Goal: Communication & Community: Answer question/provide support

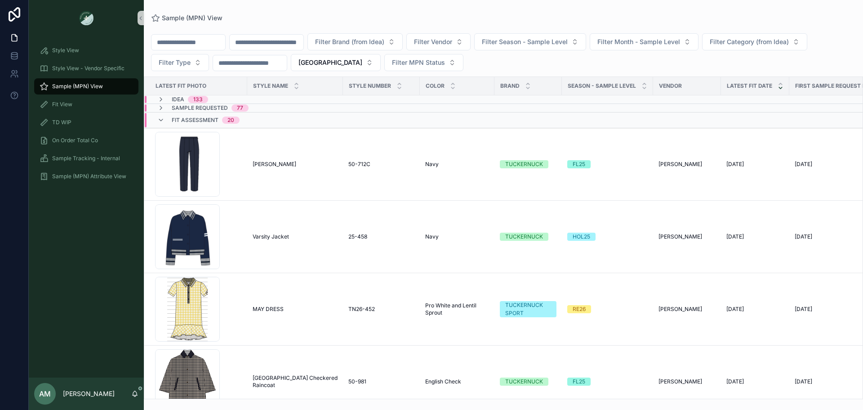
click at [300, 45] on input "scrollable content" at bounding box center [267, 42] width 74 height 13
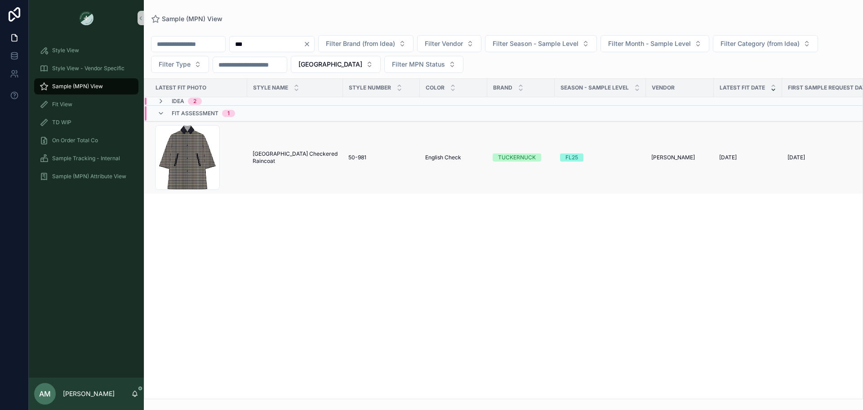
type input "***"
click at [309, 156] on span "[GEOGRAPHIC_DATA] Checkered Raincoat" at bounding box center [295, 157] width 85 height 14
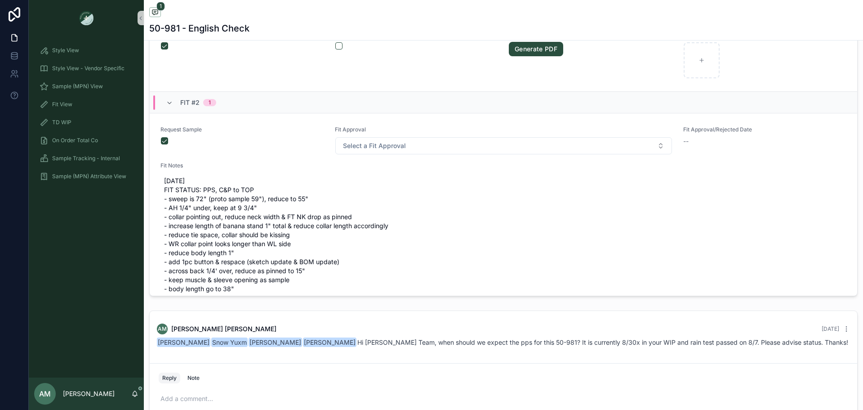
scroll to position [473, 0]
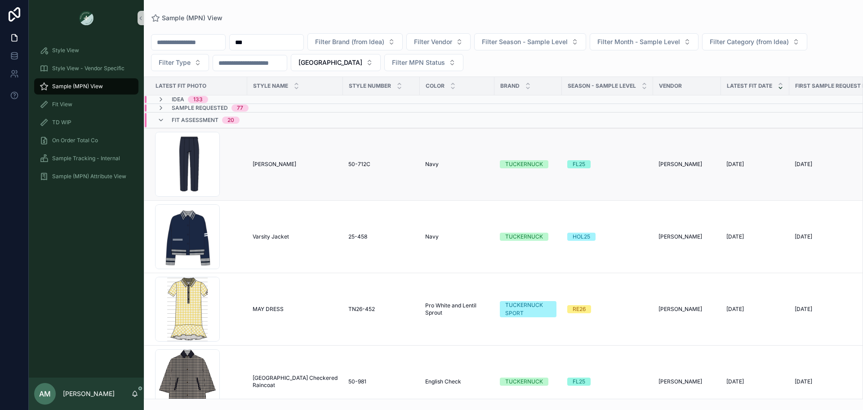
click at [282, 165] on span "[PERSON_NAME]" at bounding box center [275, 164] width 44 height 7
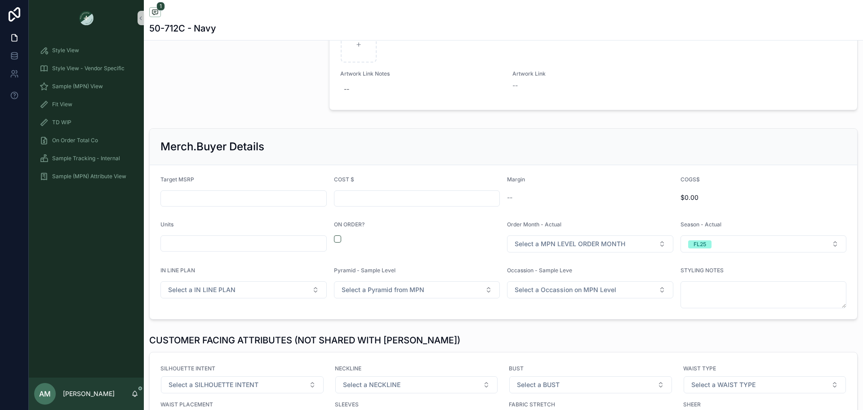
scroll to position [1214, 0]
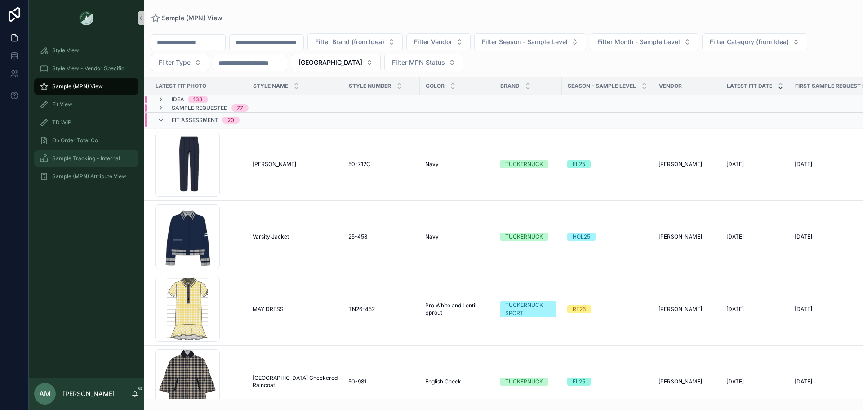
click at [81, 158] on span "Sample Tracking - Internal" at bounding box center [86, 158] width 68 height 7
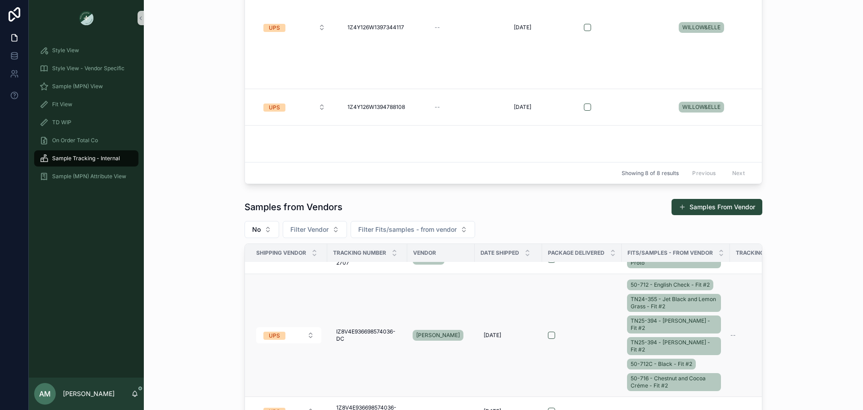
scroll to position [135, 0]
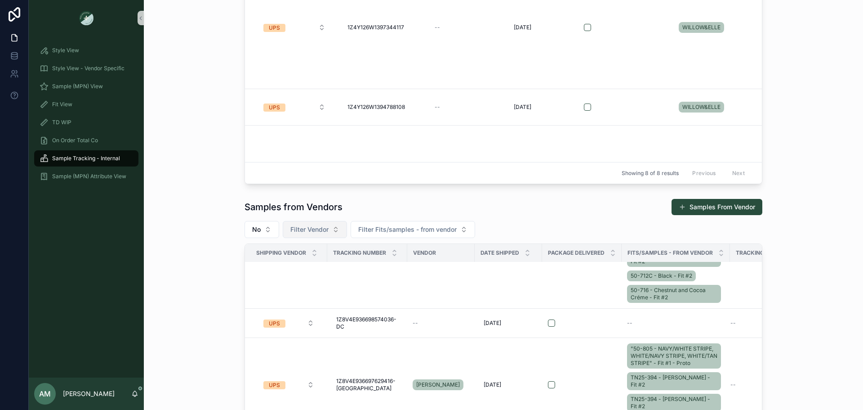
click at [316, 228] on span "Filter Vendor" at bounding box center [309, 229] width 38 height 9
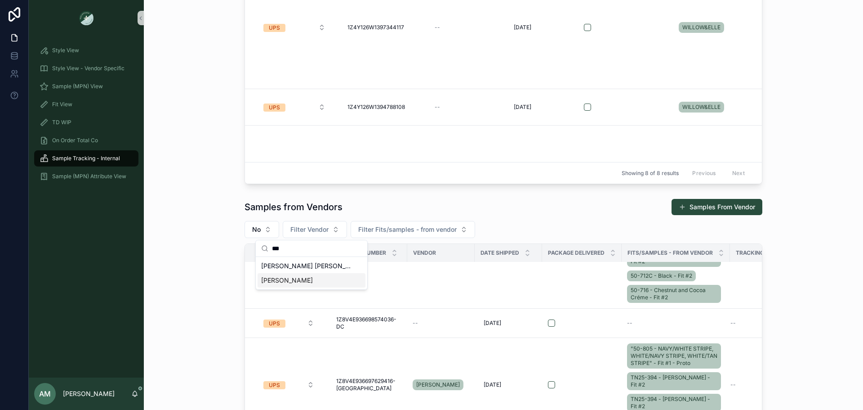
type input "***"
click at [315, 276] on div "[PERSON_NAME]" at bounding box center [312, 280] width 108 height 14
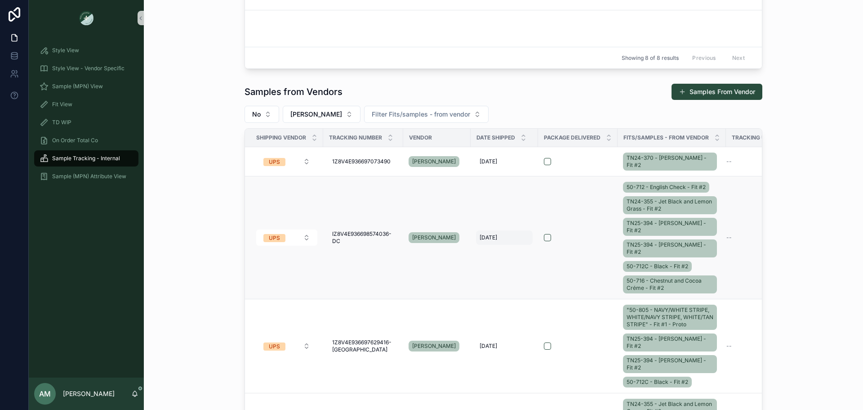
scroll to position [287, 0]
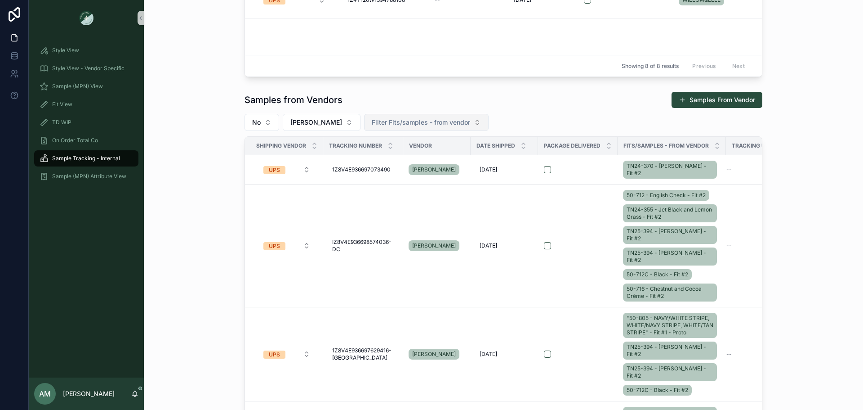
click at [382, 125] on span "Filter Fits/samples - from vendor" at bounding box center [421, 122] width 98 height 9
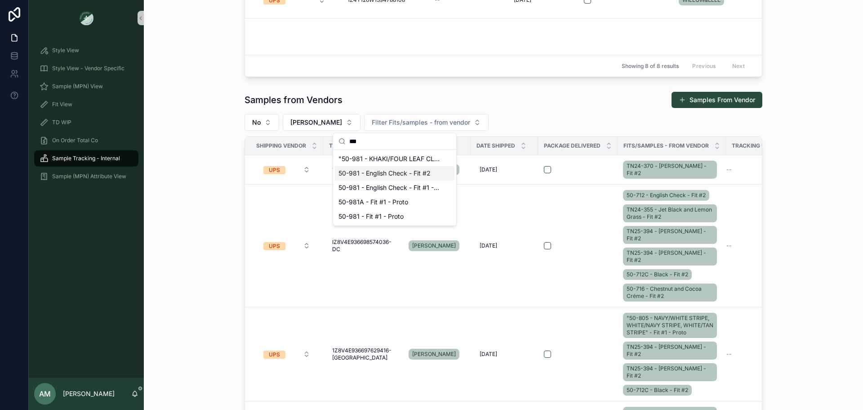
type input "***"
click at [402, 169] on span "50-981 - English Check - Fit #2" at bounding box center [385, 173] width 92 height 9
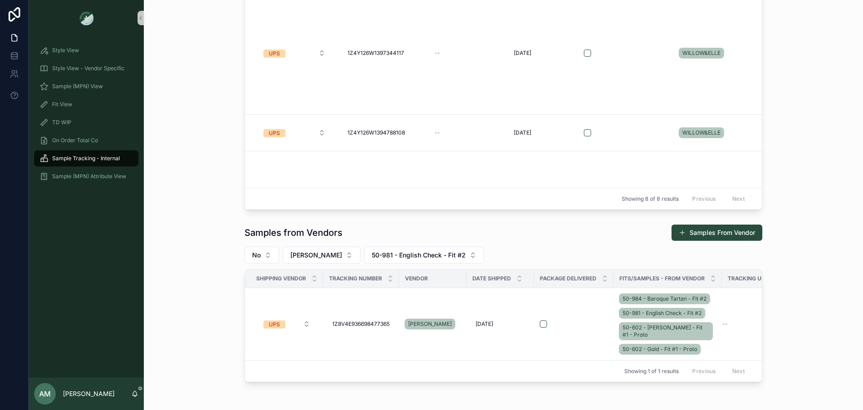
scroll to position [174, 0]
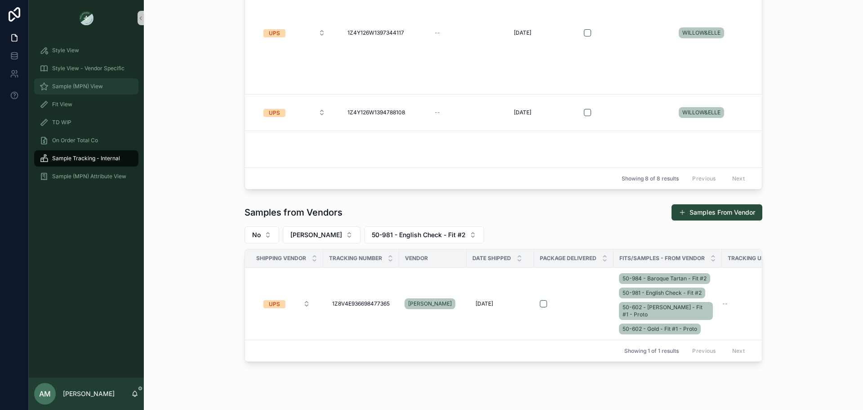
click at [103, 90] on div "Sample (MPN) View" at bounding box center [87, 86] width 94 height 14
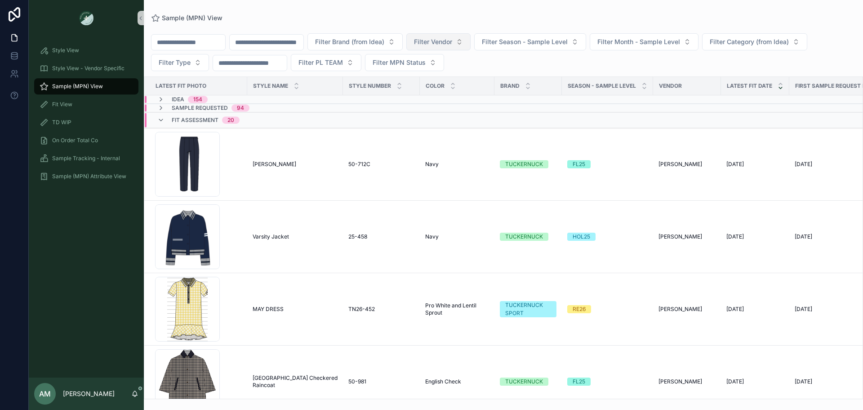
click at [471, 47] on button "Filter Vendor" at bounding box center [438, 41] width 64 height 17
type input "*****"
click at [495, 77] on div "LEVER STYLE" at bounding box center [485, 78] width 108 height 14
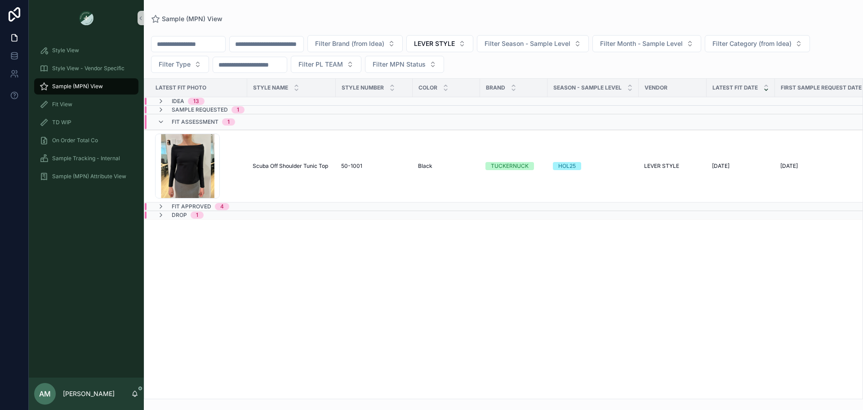
click at [246, 207] on div "Fit Approved 4" at bounding box center [279, 206] width 268 height 7
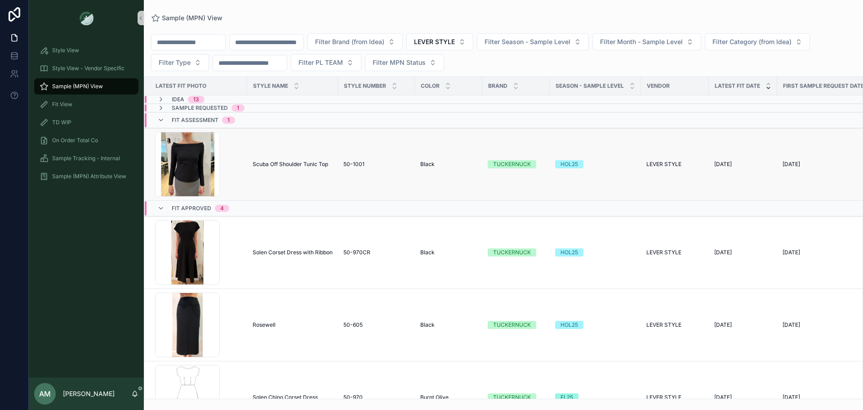
click at [272, 165] on span "Scuba Off Shoulder Tunic Top" at bounding box center [291, 164] width 76 height 7
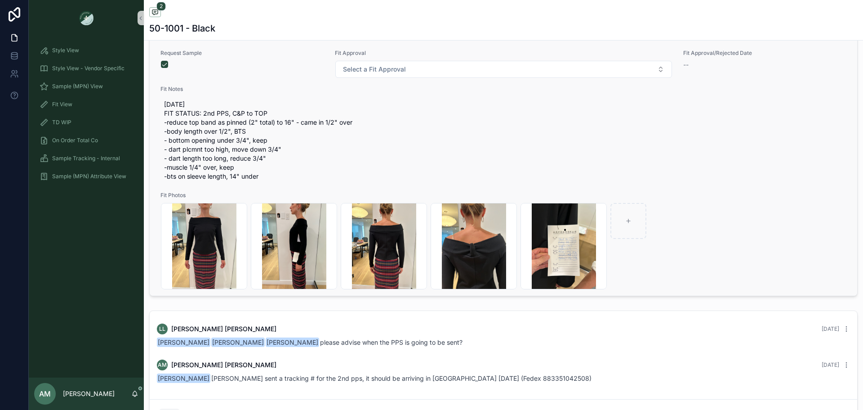
scroll to position [685, 0]
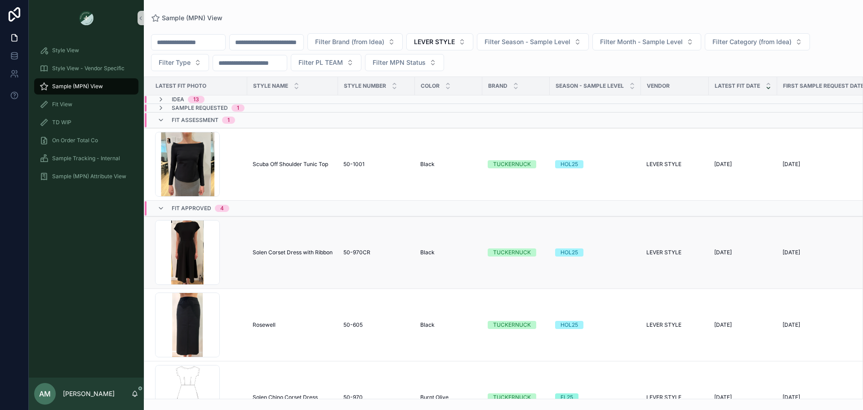
click at [287, 252] on span "Solen Corset Dress with Ribbon" at bounding box center [293, 252] width 80 height 7
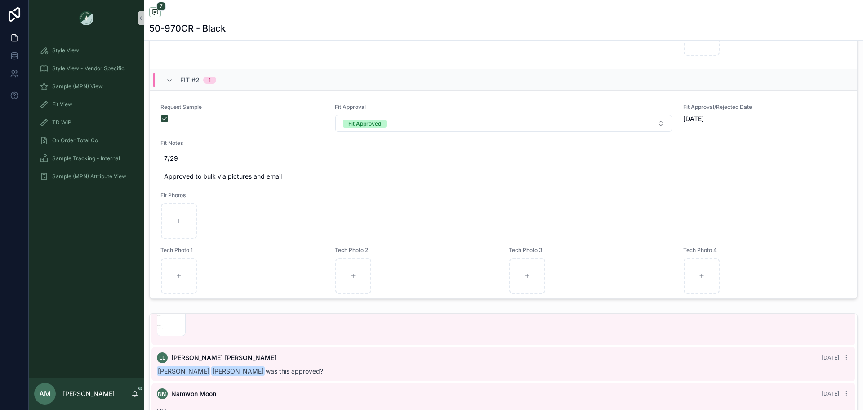
scroll to position [405, 0]
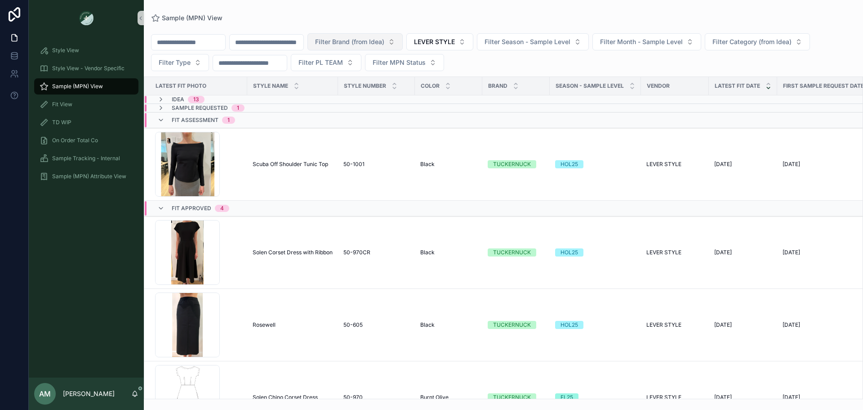
click at [377, 40] on span "Filter Brand (from Idea)" at bounding box center [349, 41] width 69 height 9
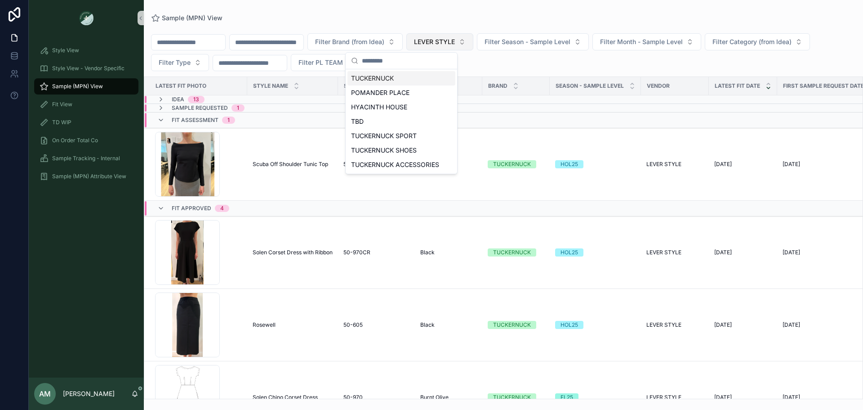
click at [455, 40] on span "LEVER STYLE" at bounding box center [434, 41] width 41 height 9
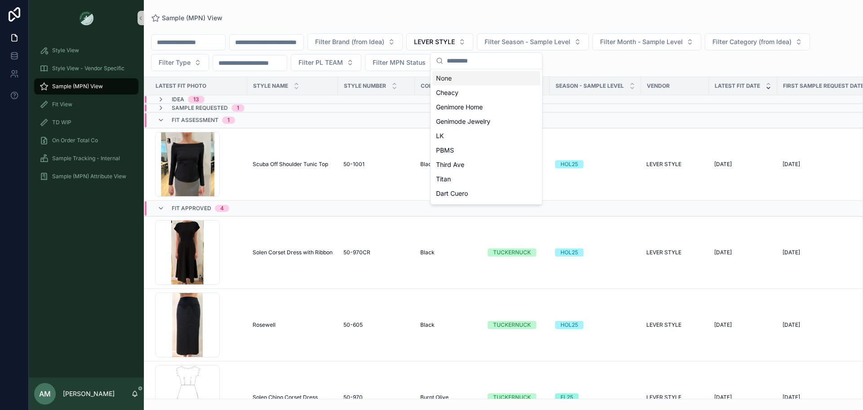
click at [465, 80] on div "None" at bounding box center [487, 78] width 108 height 14
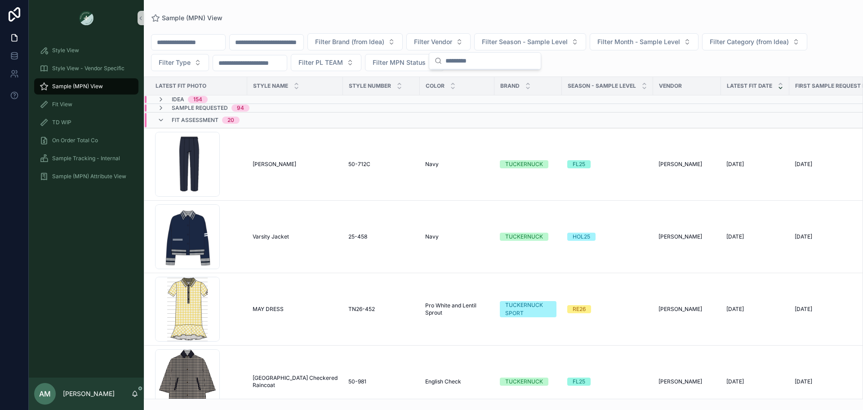
click at [303, 43] on input "scrollable content" at bounding box center [267, 42] width 74 height 13
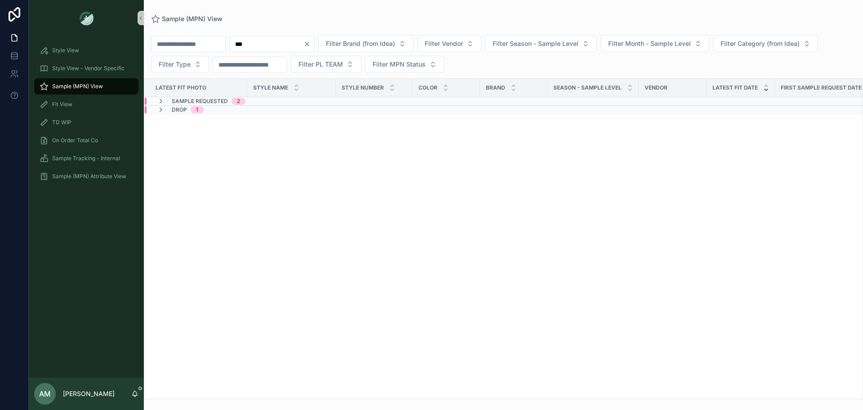
type input "***"
click at [263, 102] on div "Sample Requested 2" at bounding box center [279, 101] width 268 height 7
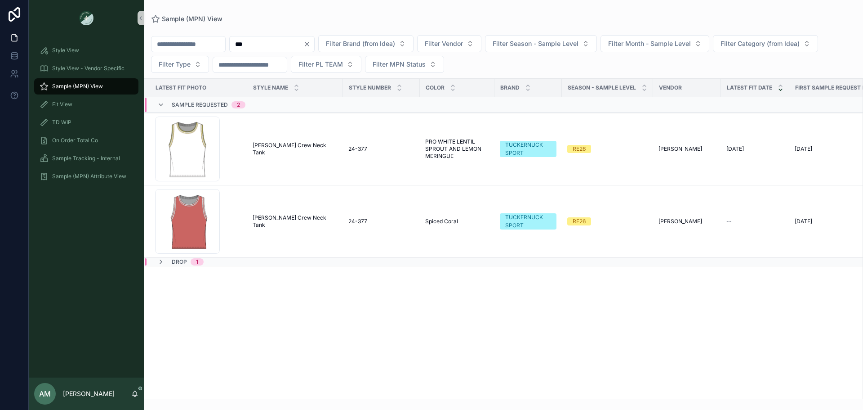
click at [236, 263] on div "Drop 1" at bounding box center [282, 261] width 275 height 7
click at [281, 147] on span "[PERSON_NAME] Crew Neck Tank" at bounding box center [295, 149] width 85 height 14
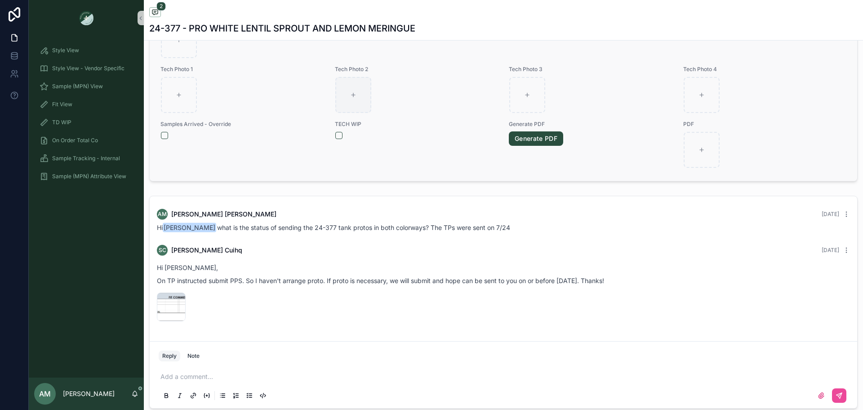
scroll to position [540, 0]
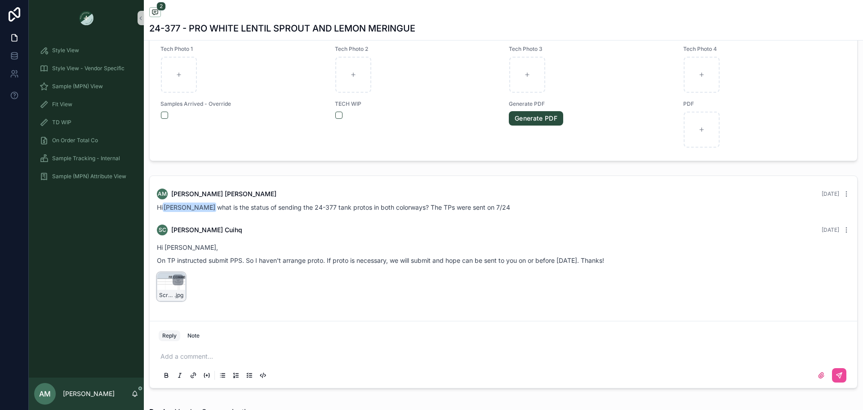
click at [170, 290] on div "Screen-shot .jpg" at bounding box center [171, 295] width 28 height 11
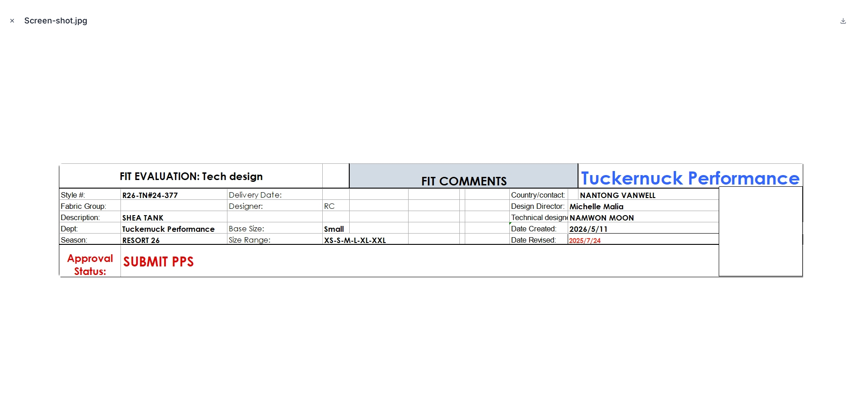
click at [13, 20] on icon "Close modal" at bounding box center [12, 21] width 6 height 6
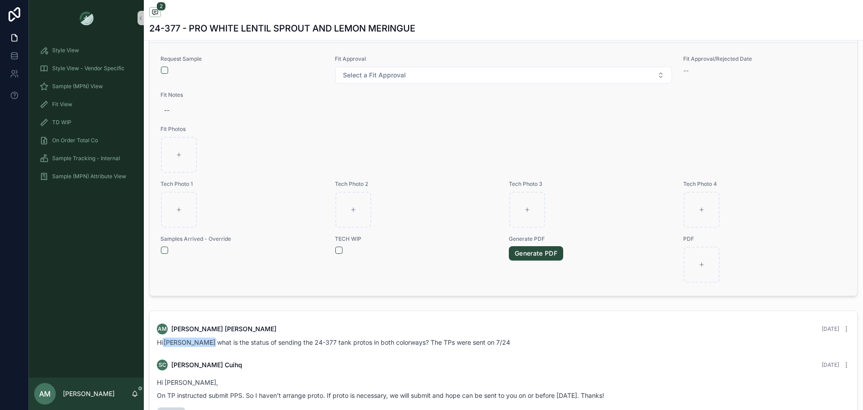
scroll to position [585, 0]
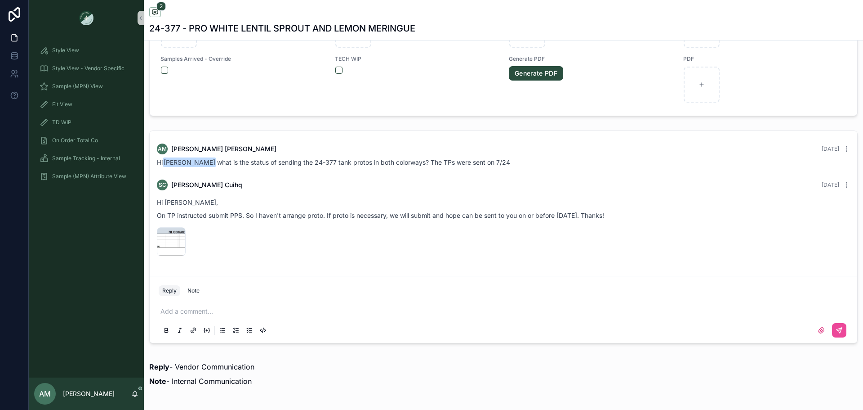
click at [171, 290] on button "Reply" at bounding box center [170, 290] width 22 height 11
click at [243, 308] on p "scrollable content" at bounding box center [506, 311] width 690 height 9
click at [241, 287] on span "[PERSON_NAME]" at bounding box center [256, 286] width 160 height 9
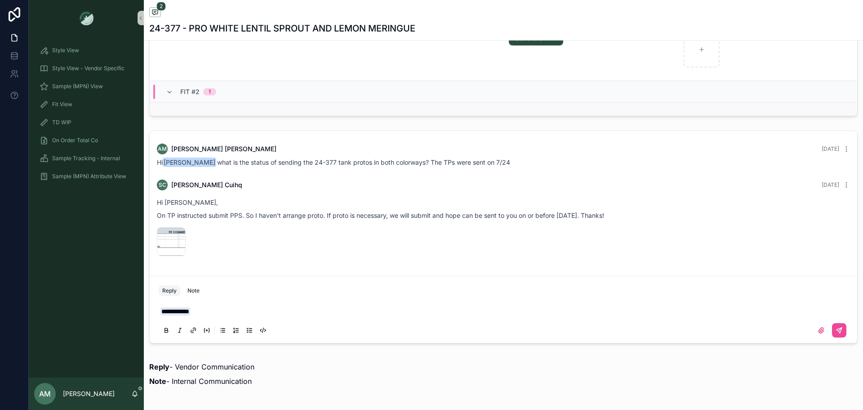
scroll to position [0, 0]
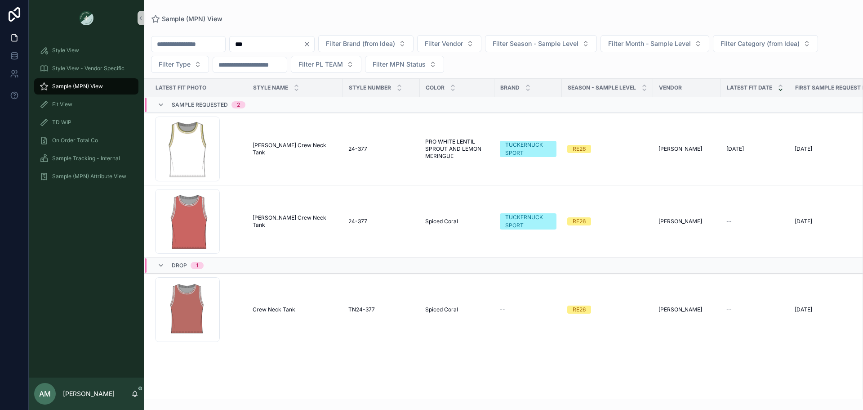
click at [303, 43] on input "***" at bounding box center [267, 44] width 74 height 13
click at [311, 46] on icon "Clear" at bounding box center [306, 43] width 7 height 7
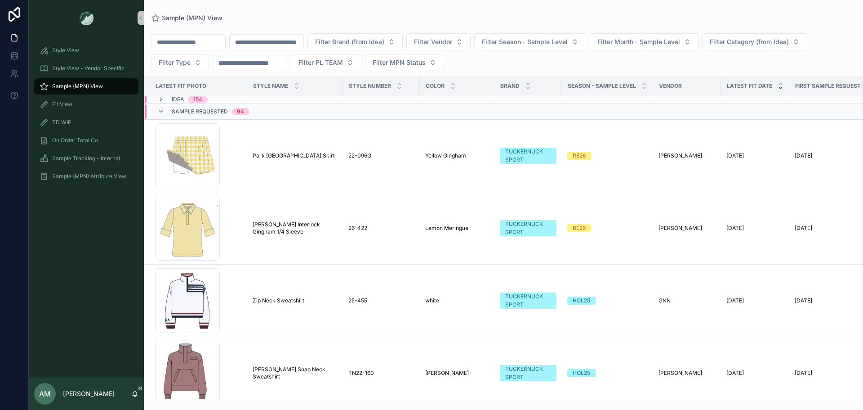
click at [317, 33] on div "Filter Brand (from Idea) Filter Vendor Filter Season - Sample Level Filter Mont…" at bounding box center [503, 52] width 719 height 38
click at [303, 44] on input "scrollable content" at bounding box center [267, 42] width 74 height 13
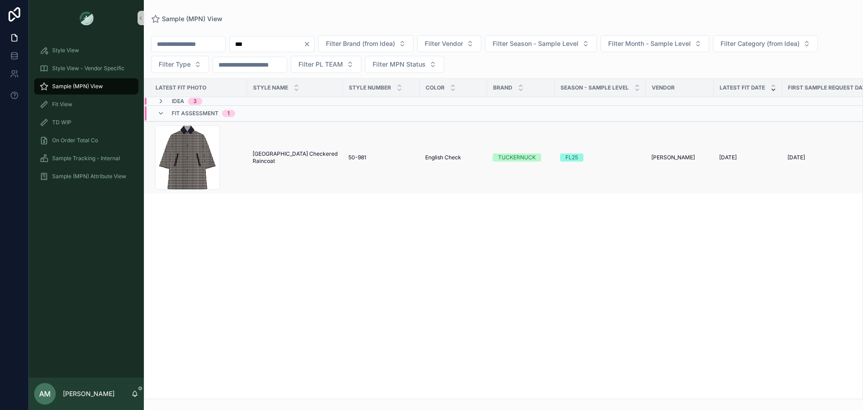
type input "***"
click at [281, 159] on span "[GEOGRAPHIC_DATA] Checkered Raincoat" at bounding box center [295, 157] width 85 height 14
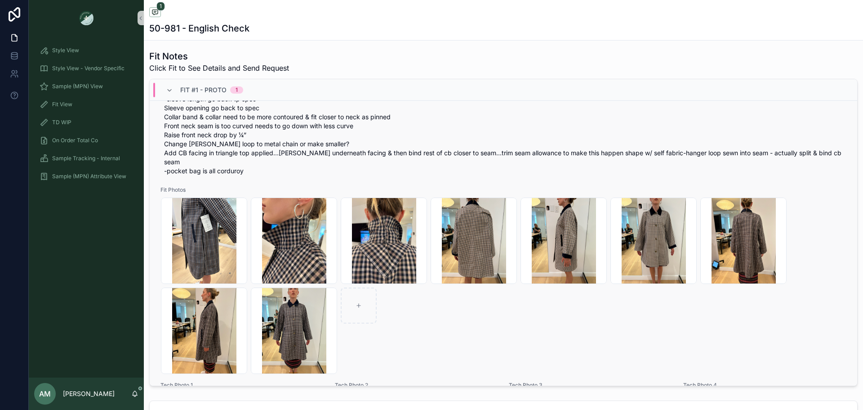
scroll to position [270, 0]
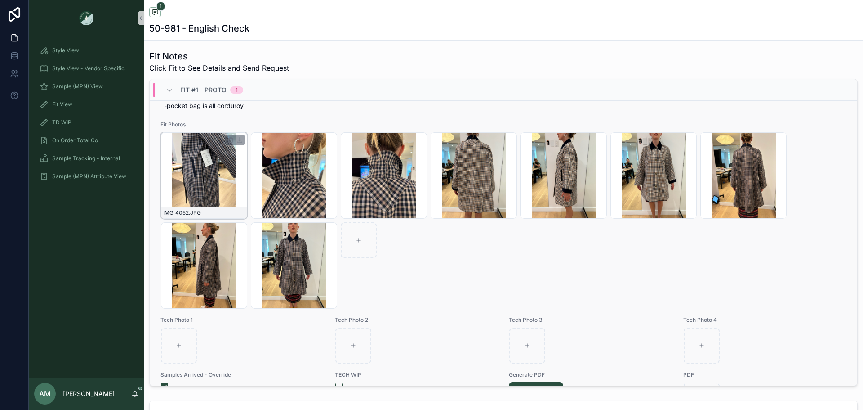
click at [201, 184] on div "IMG_4052 .JPG" at bounding box center [204, 175] width 86 height 86
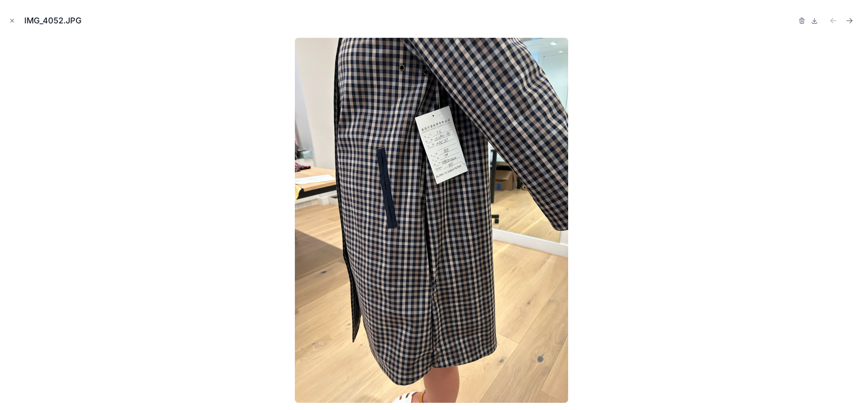
click at [675, 196] on div at bounding box center [431, 220] width 849 height 365
click at [13, 20] on icon "Close modal" at bounding box center [12, 21] width 6 height 6
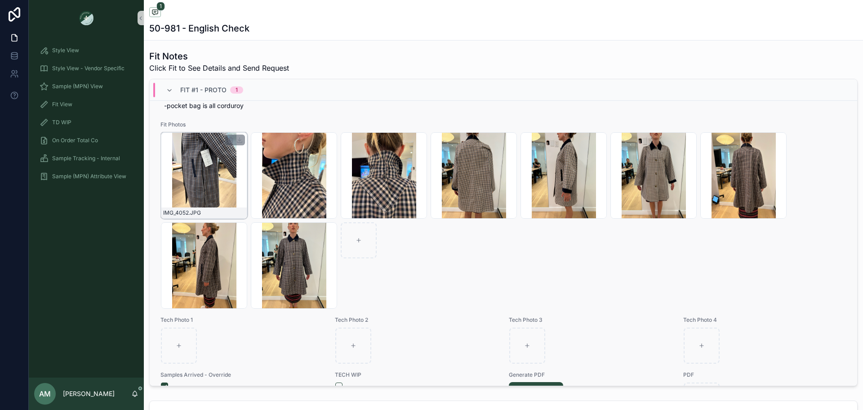
click at [223, 184] on div "IMG_4052 .JPG" at bounding box center [204, 175] width 86 height 86
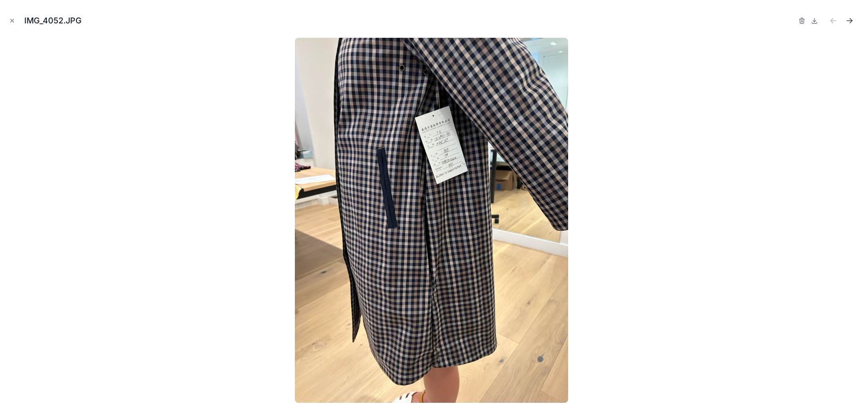
click at [852, 22] on icon "Next file" at bounding box center [849, 20] width 9 height 9
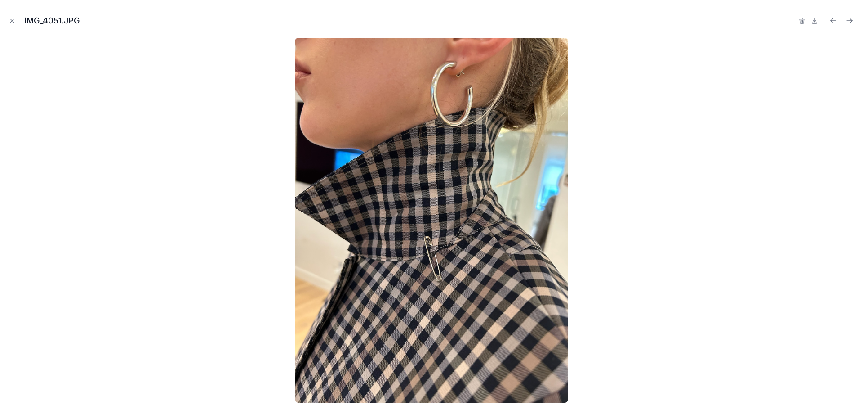
click at [852, 22] on icon "Next file" at bounding box center [849, 20] width 9 height 9
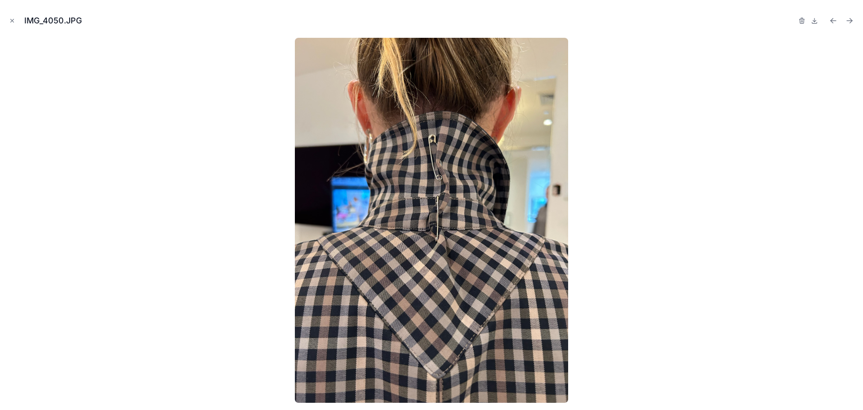
click at [852, 22] on icon "Next file" at bounding box center [849, 20] width 9 height 9
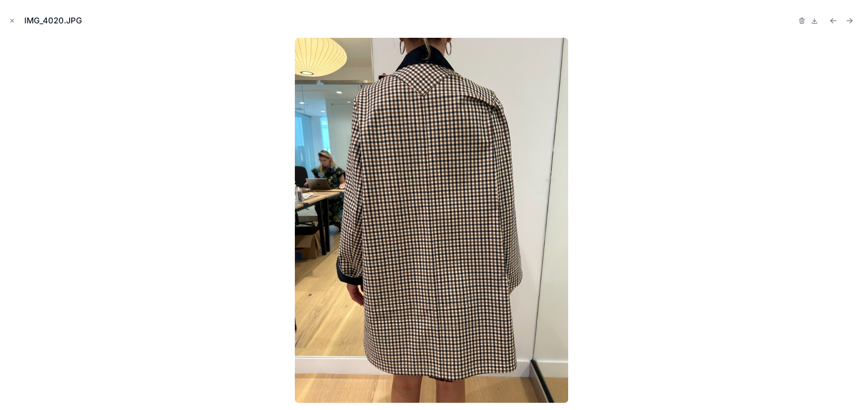
click at [852, 22] on icon "Next file" at bounding box center [849, 20] width 9 height 9
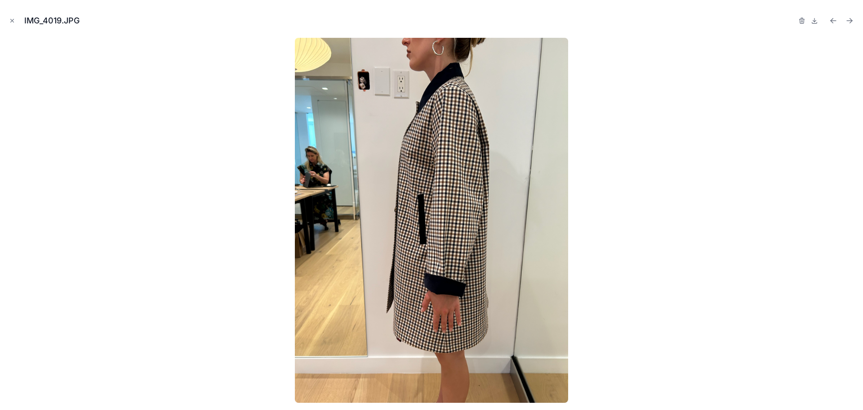
click at [852, 22] on icon "Next file" at bounding box center [849, 20] width 9 height 9
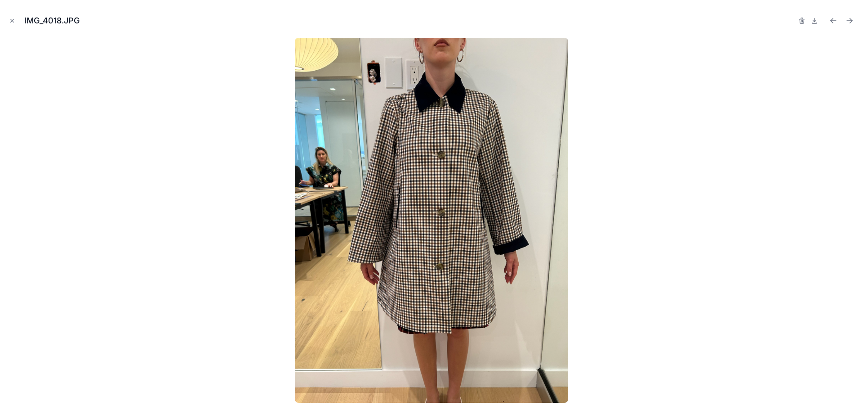
click at [852, 22] on icon "Next file" at bounding box center [849, 20] width 9 height 9
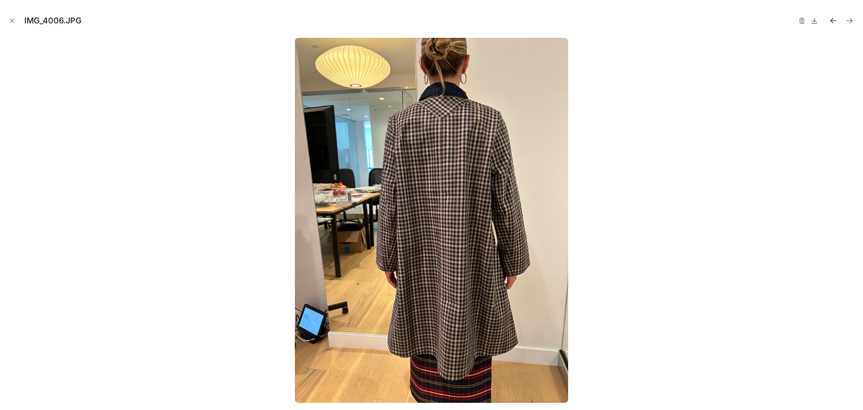
click at [829, 21] on icon "Previous file" at bounding box center [833, 20] width 9 height 9
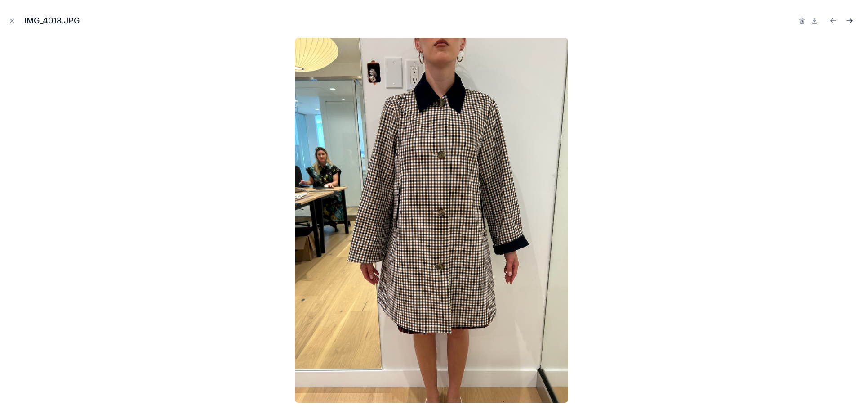
click at [852, 21] on icon "Next file" at bounding box center [851, 22] width 2 height 2
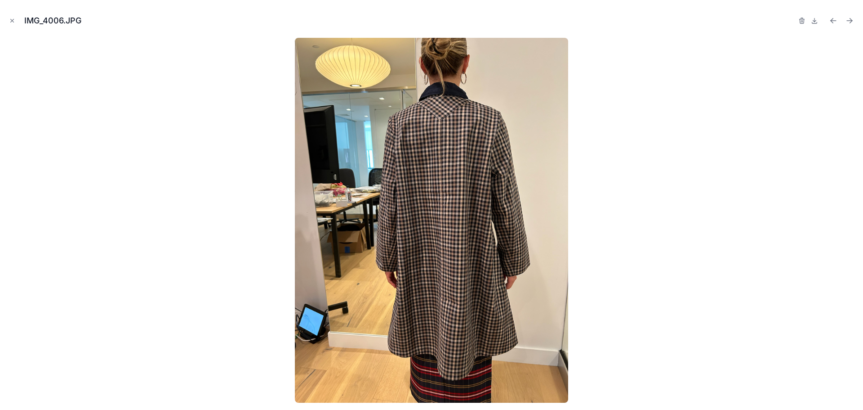
click at [852, 21] on icon "Next file" at bounding box center [851, 22] width 2 height 2
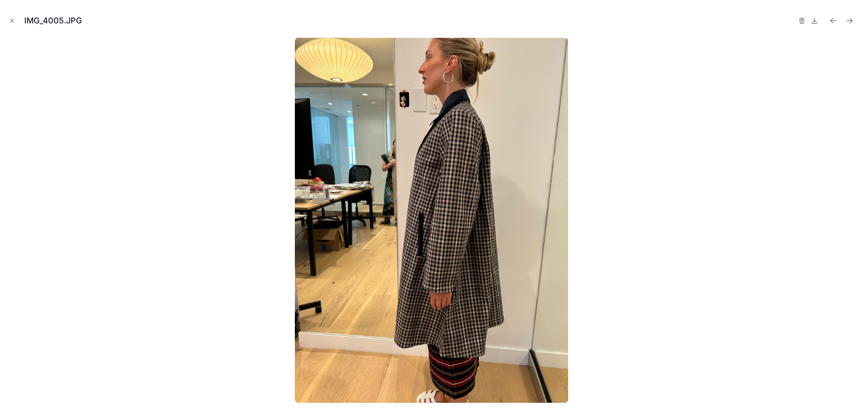
click at [852, 21] on icon "Next file" at bounding box center [851, 22] width 2 height 2
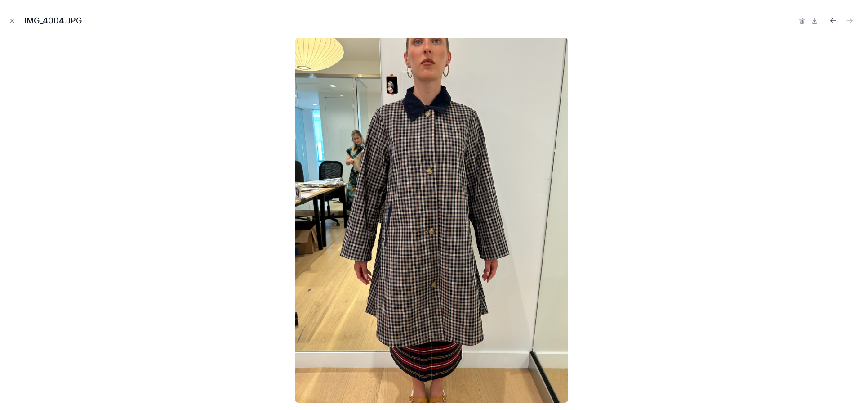
click at [830, 18] on icon "Previous file" at bounding box center [833, 20] width 9 height 9
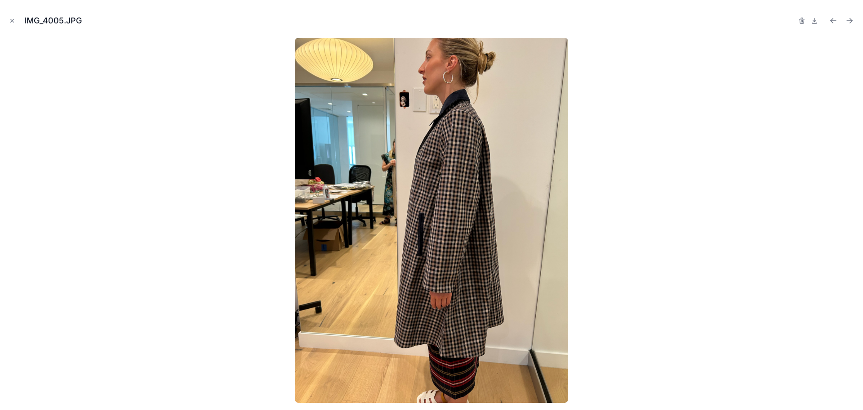
click at [830, 18] on icon "Previous file" at bounding box center [833, 20] width 9 height 9
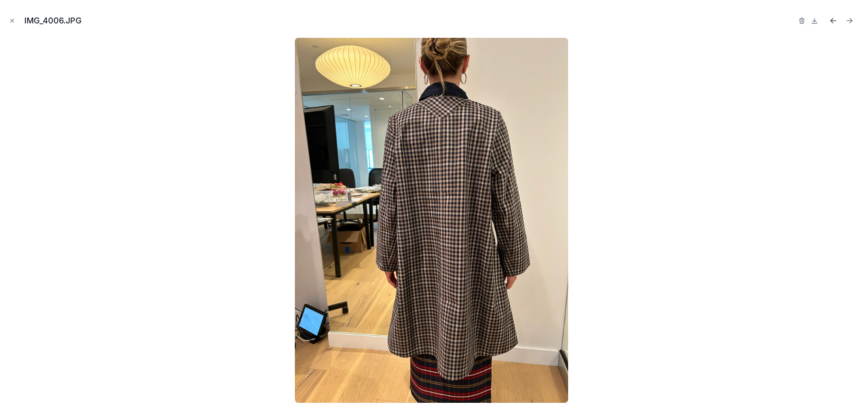
click at [831, 20] on icon "Previous file" at bounding box center [833, 20] width 9 height 9
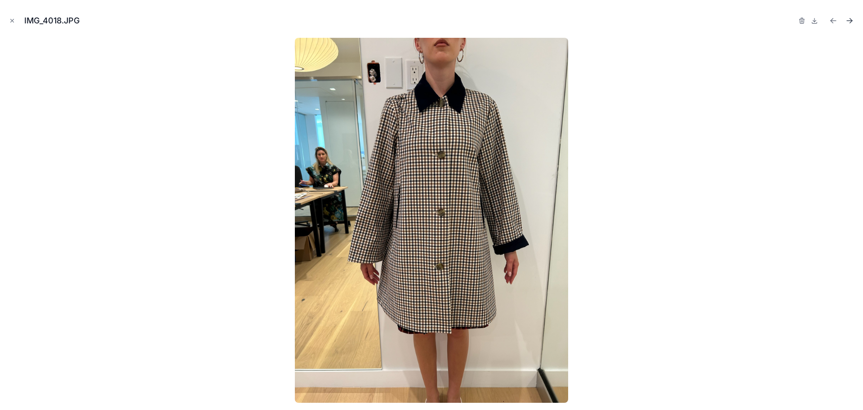
click at [851, 20] on icon "Next file" at bounding box center [849, 20] width 9 height 9
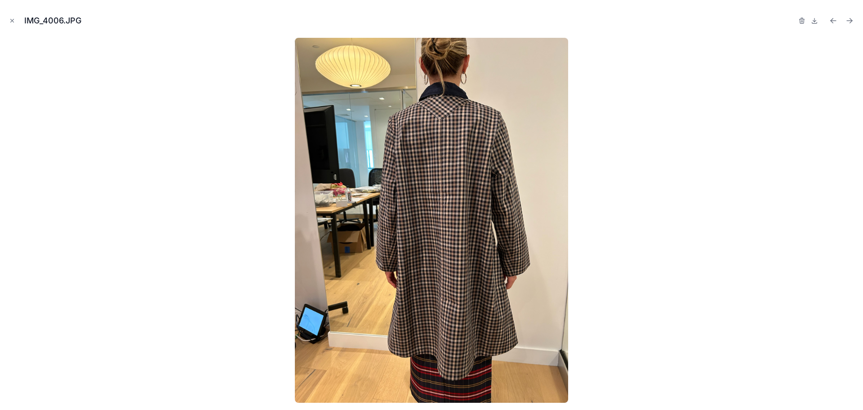
click at [851, 20] on icon "Next file" at bounding box center [849, 20] width 9 height 9
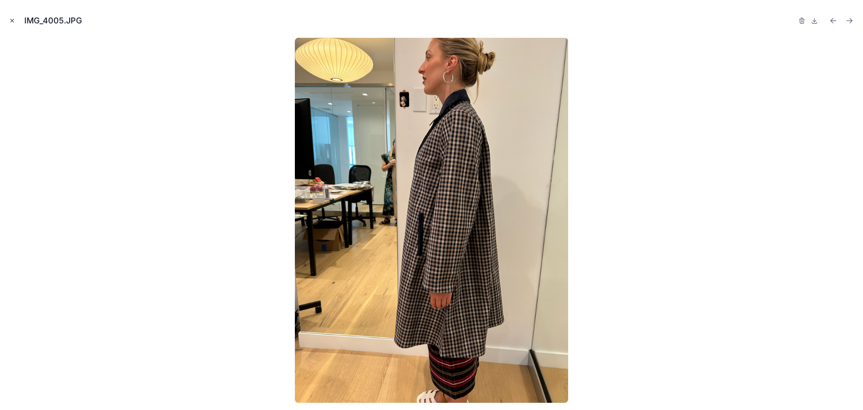
click at [14, 22] on icon "Close modal" at bounding box center [12, 21] width 6 height 6
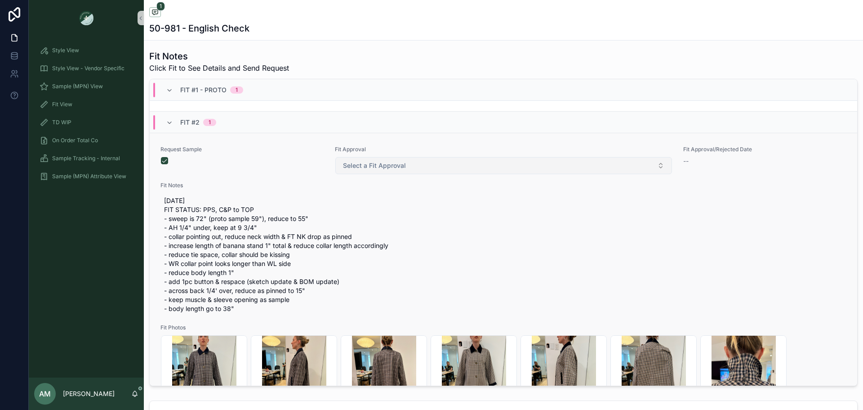
scroll to position [585, 0]
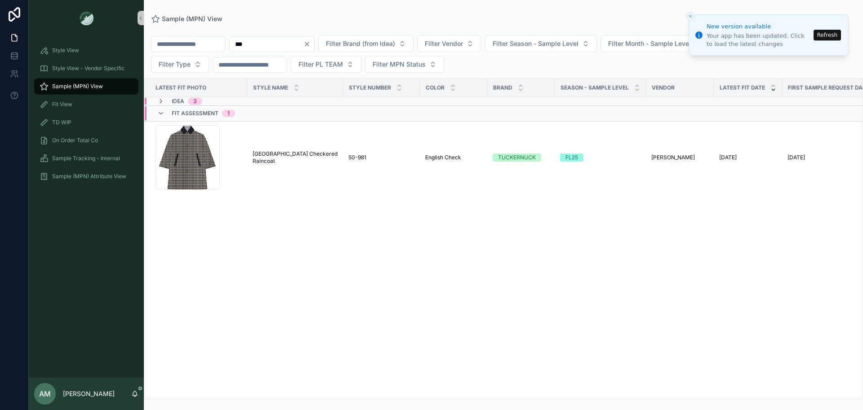
click at [277, 45] on input "***" at bounding box center [267, 44] width 74 height 13
click at [821, 35] on button "Refresh" at bounding box center [827, 35] width 27 height 11
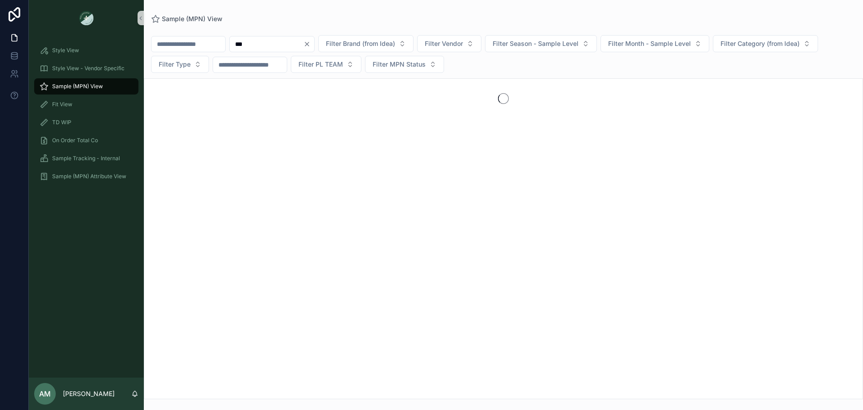
click at [286, 43] on input "***" at bounding box center [267, 44] width 74 height 13
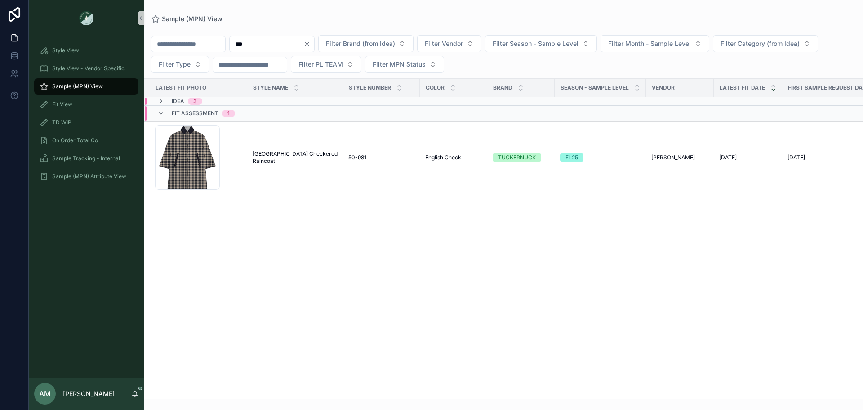
click at [286, 43] on input "***" at bounding box center [267, 44] width 74 height 13
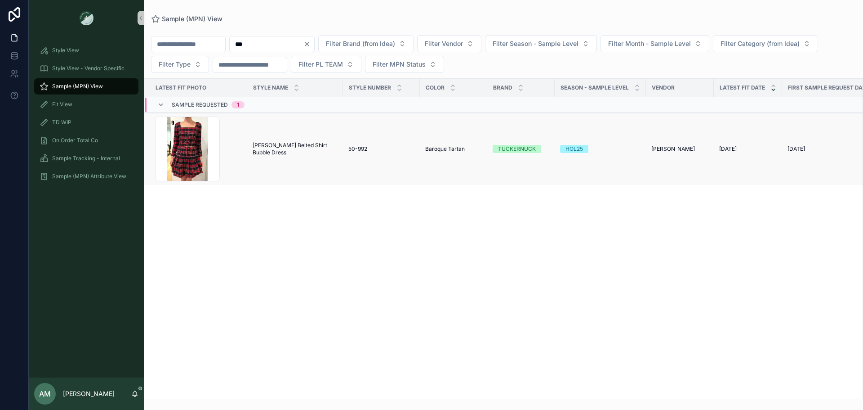
type input "***"
click at [299, 147] on span "Liza Tartan Belted Shirt Bubble Dress" at bounding box center [295, 149] width 85 height 14
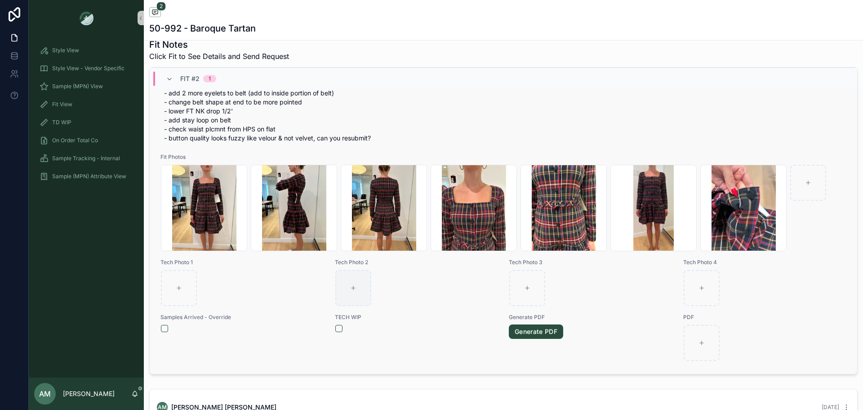
scroll to position [360, 0]
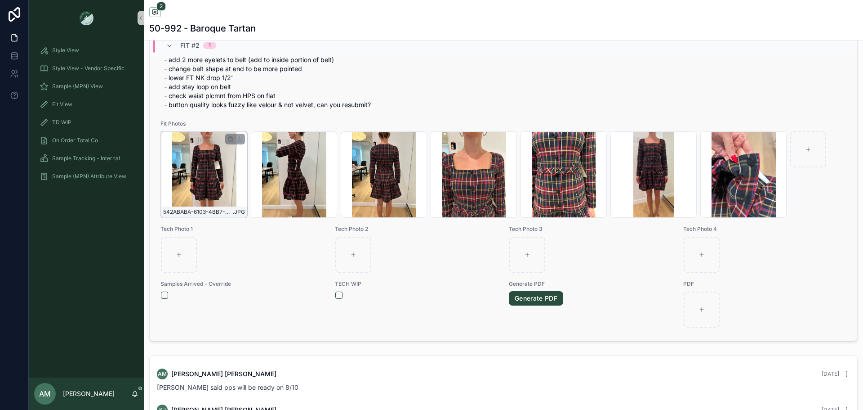
click at [210, 166] on div "542ABABA-6103-4BB7-B05B-37FFC8D1F24E .JPG" at bounding box center [204, 174] width 86 height 86
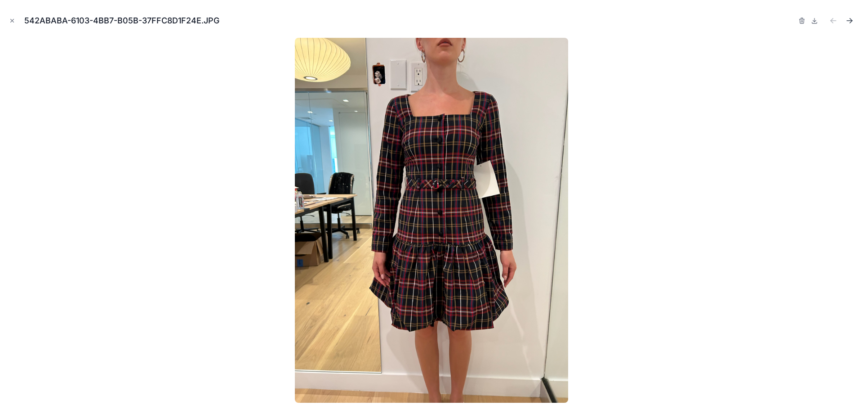
click at [848, 24] on icon "Next file" at bounding box center [849, 20] width 9 height 9
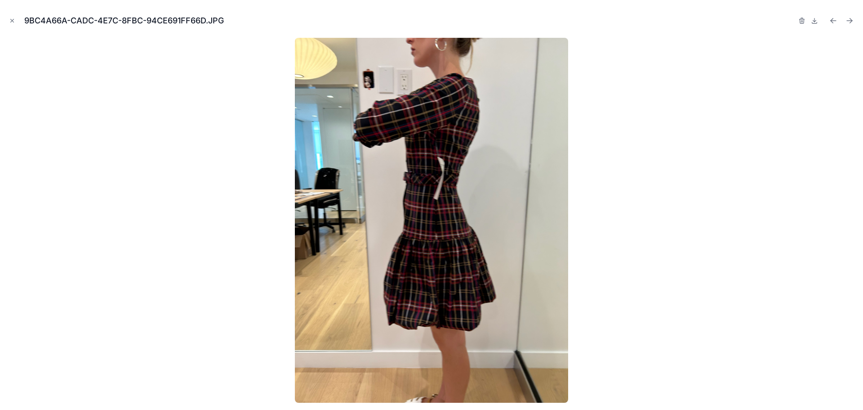
click at [848, 24] on icon "Next file" at bounding box center [849, 20] width 9 height 9
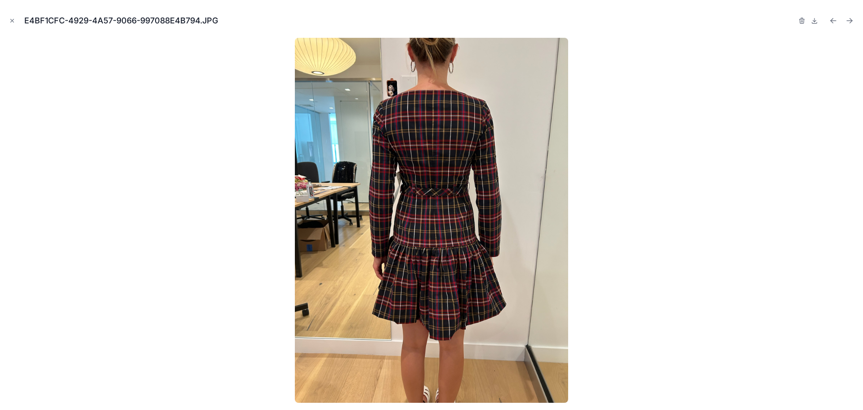
click at [848, 24] on icon "Next file" at bounding box center [849, 20] width 9 height 9
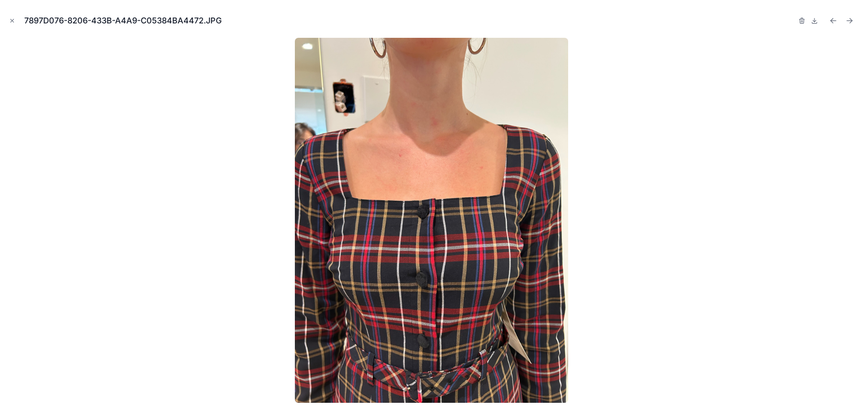
click at [848, 24] on icon "Next file" at bounding box center [849, 20] width 9 height 9
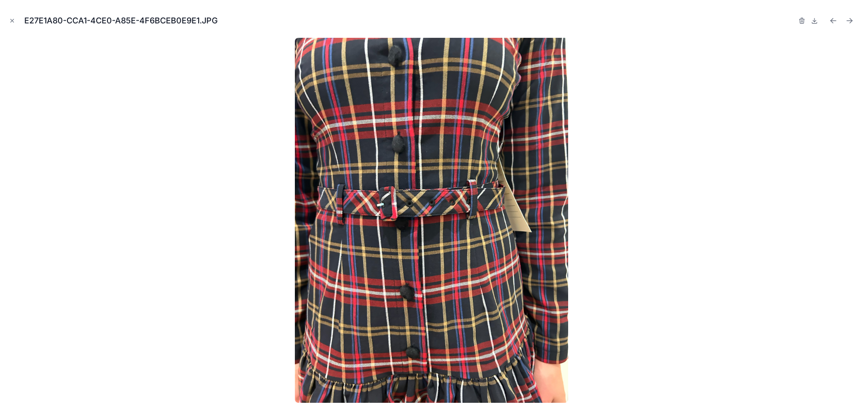
click at [848, 24] on icon "Next file" at bounding box center [849, 20] width 9 height 9
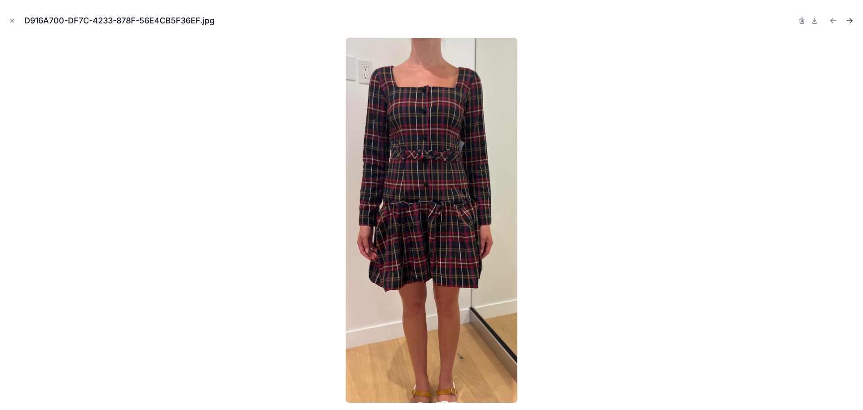
click at [849, 22] on icon "Next file" at bounding box center [849, 20] width 9 height 9
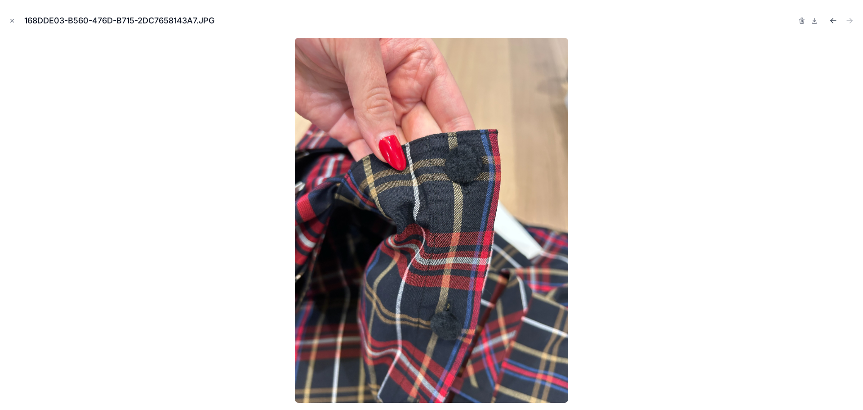
click at [835, 21] on icon "Previous file" at bounding box center [833, 20] width 9 height 9
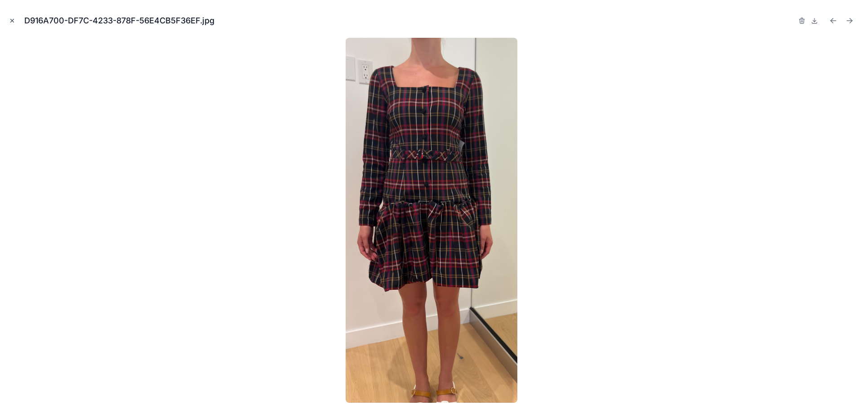
click at [13, 22] on icon "Close modal" at bounding box center [12, 21] width 6 height 6
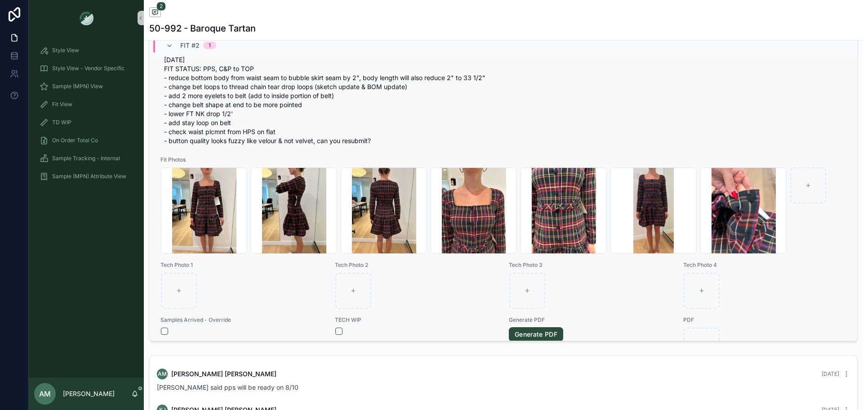
scroll to position [428, 0]
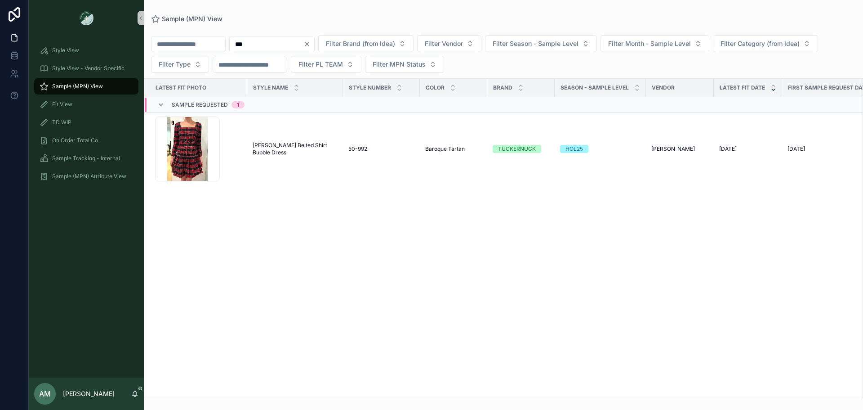
click at [303, 47] on input "***" at bounding box center [267, 44] width 74 height 13
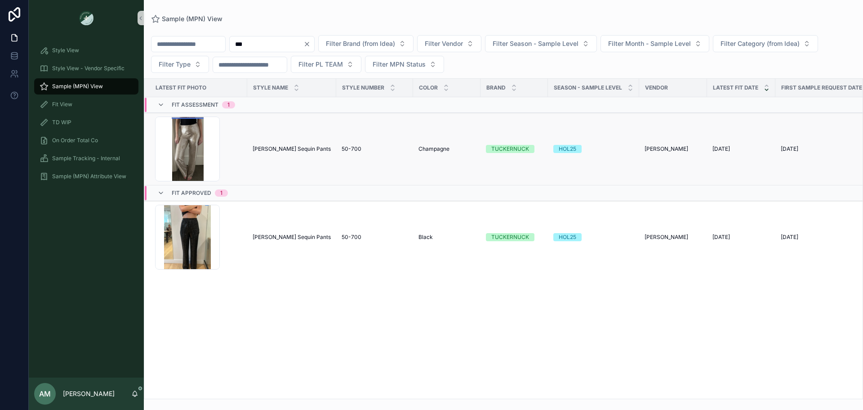
type input "***"
click at [277, 152] on span "[PERSON_NAME] Sequin Pants" at bounding box center [292, 148] width 78 height 7
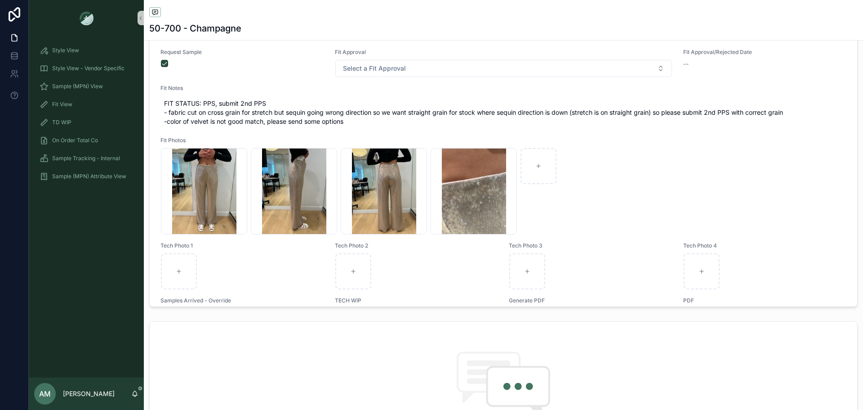
scroll to position [358, 0]
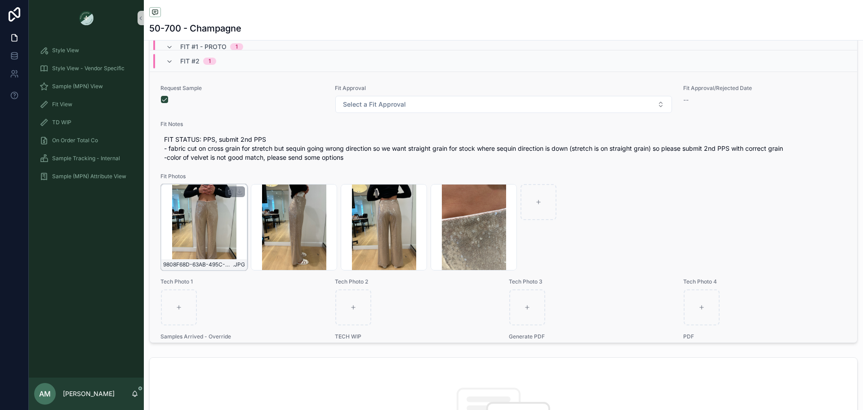
click at [218, 221] on div "9808F68D-63AB-495C-B911-1610AD5A8527 .JPG" at bounding box center [204, 227] width 86 height 86
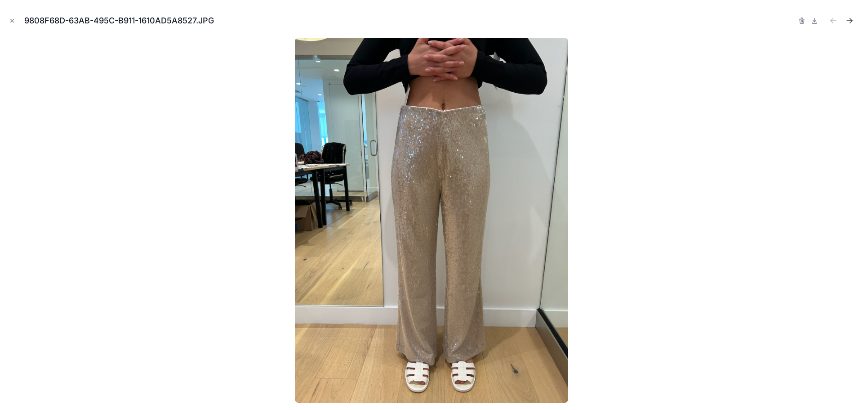
click at [848, 20] on icon "Next file" at bounding box center [849, 20] width 9 height 9
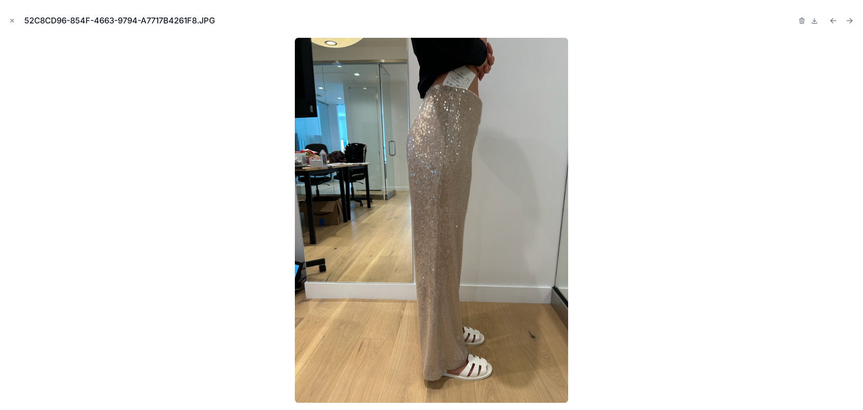
click at [848, 20] on icon "Next file" at bounding box center [849, 20] width 9 height 9
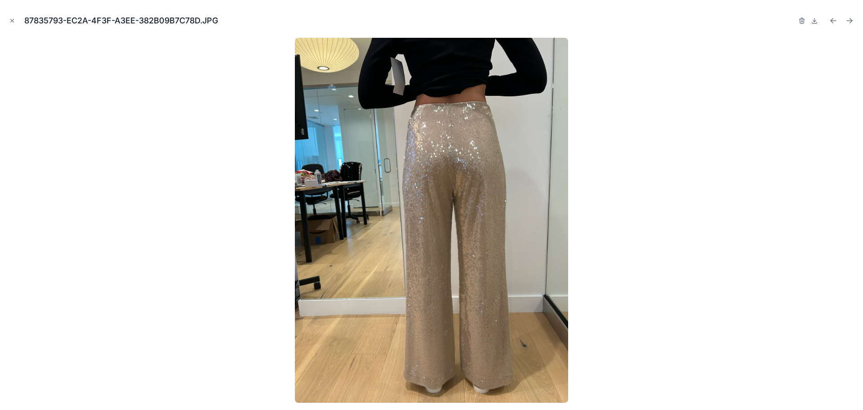
click at [848, 20] on icon "Next file" at bounding box center [849, 20] width 9 height 9
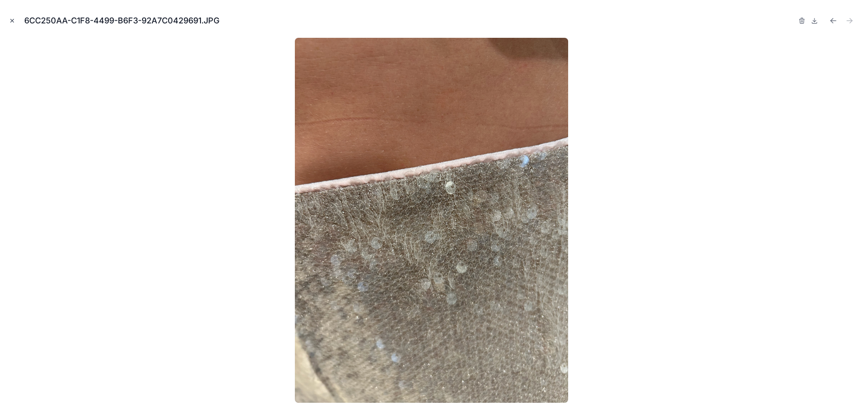
click at [13, 23] on icon "Close modal" at bounding box center [12, 21] width 6 height 6
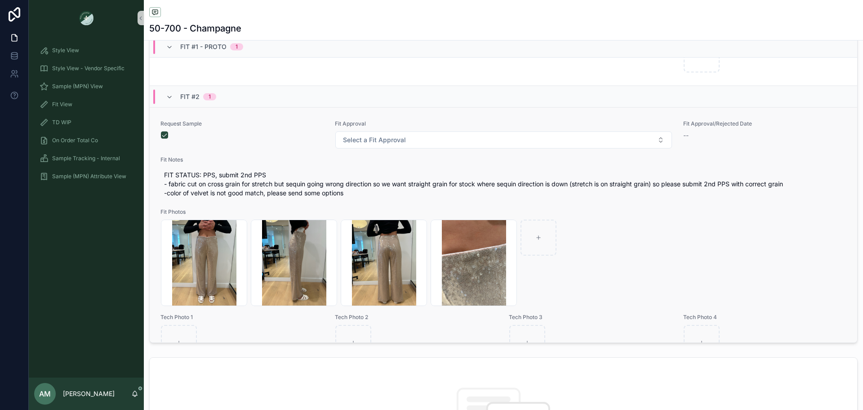
scroll to position [321, 0]
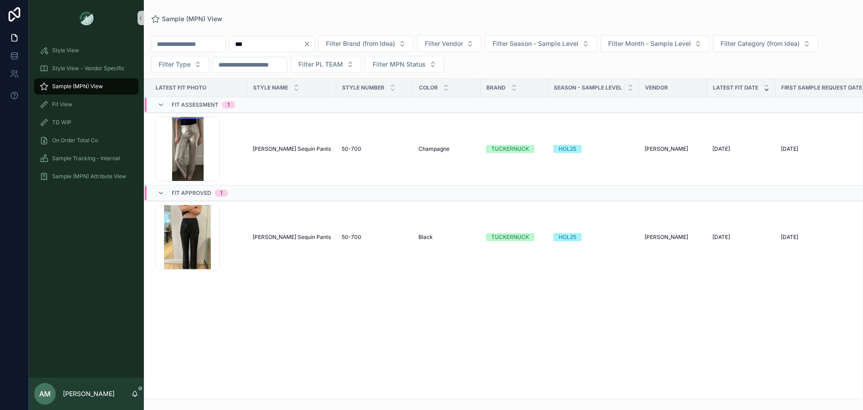
click at [281, 41] on input "***" at bounding box center [267, 44] width 74 height 13
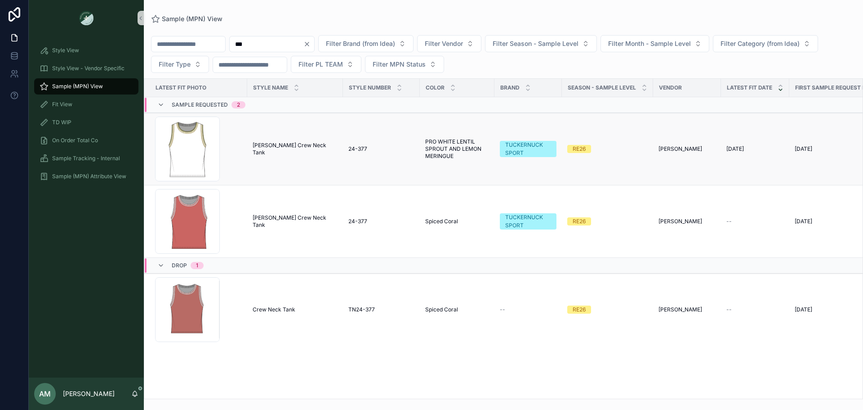
type input "***"
click at [294, 151] on span "[PERSON_NAME] Crew Neck Tank" at bounding box center [295, 149] width 85 height 14
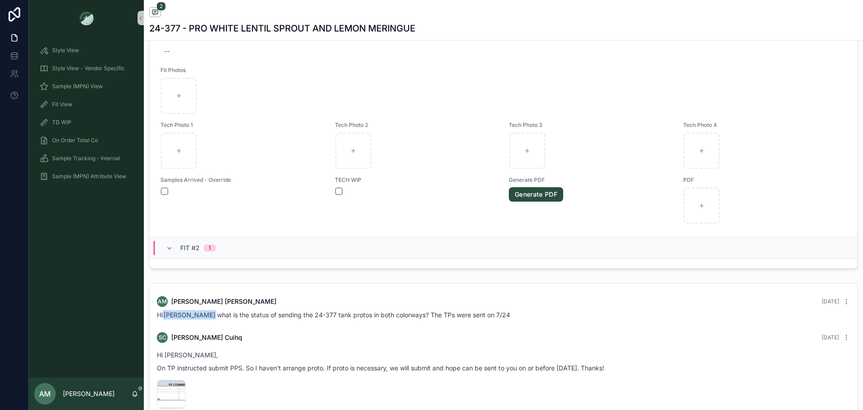
scroll to position [540, 0]
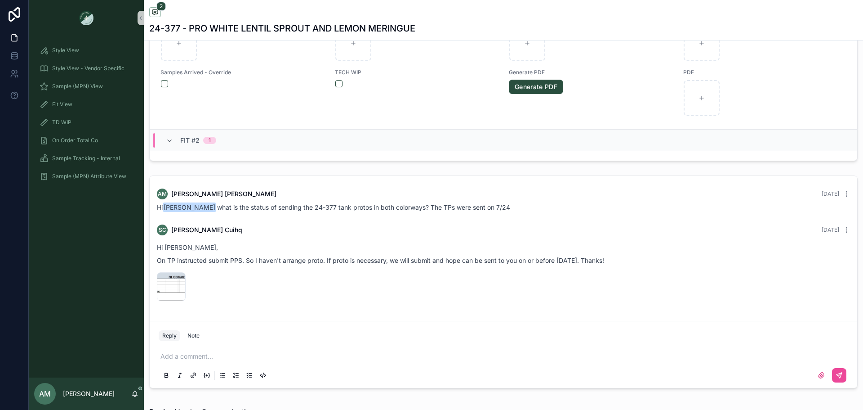
click at [170, 335] on button "Reply" at bounding box center [170, 335] width 22 height 11
click at [212, 351] on div "Add a comment..." at bounding box center [504, 365] width 690 height 38
click at [213, 353] on p "scrollable content" at bounding box center [506, 356] width 690 height 9
click at [201, 342] on span "[PERSON_NAME][EMAIL_ADDRESS][DOMAIN_NAME]" at bounding box center [256, 340] width 160 height 9
click at [315, 357] on span "**********" at bounding box center [311, 356] width 241 height 6
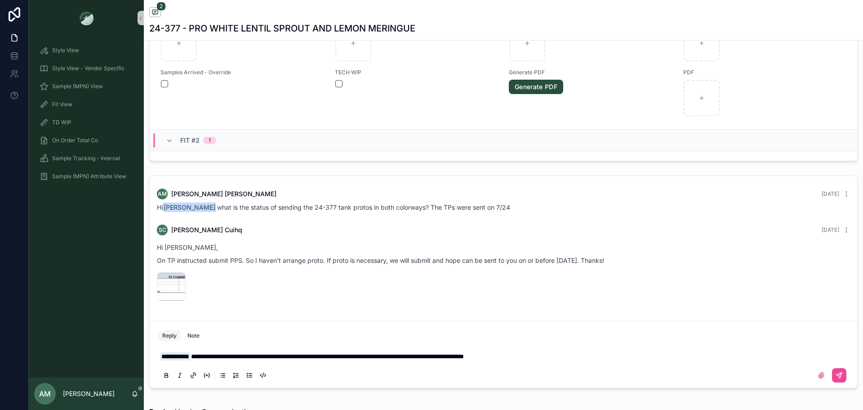
click at [611, 357] on p "**********" at bounding box center [506, 356] width 690 height 9
click at [836, 379] on icon "scrollable content" at bounding box center [839, 374] width 7 height 7
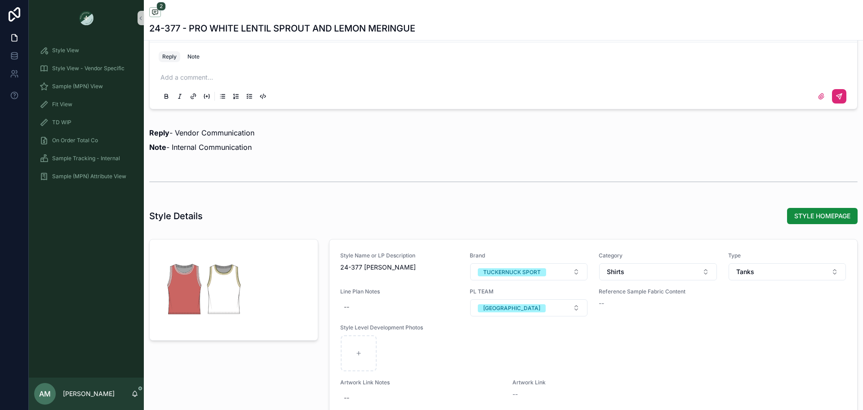
scroll to position [674, 0]
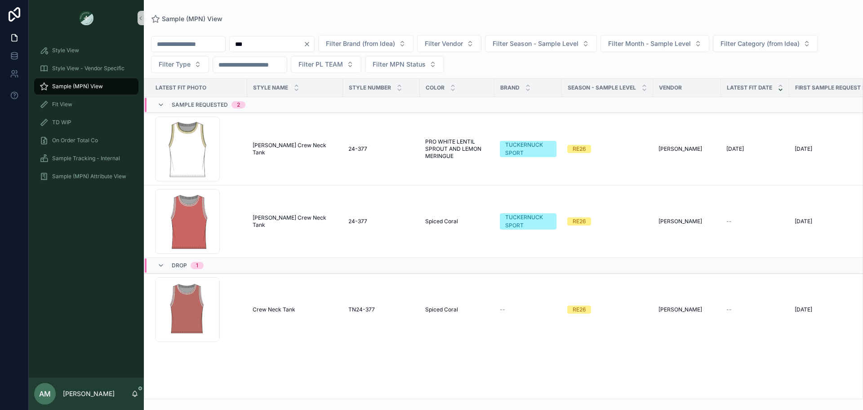
click at [295, 39] on input "***" at bounding box center [267, 44] width 74 height 13
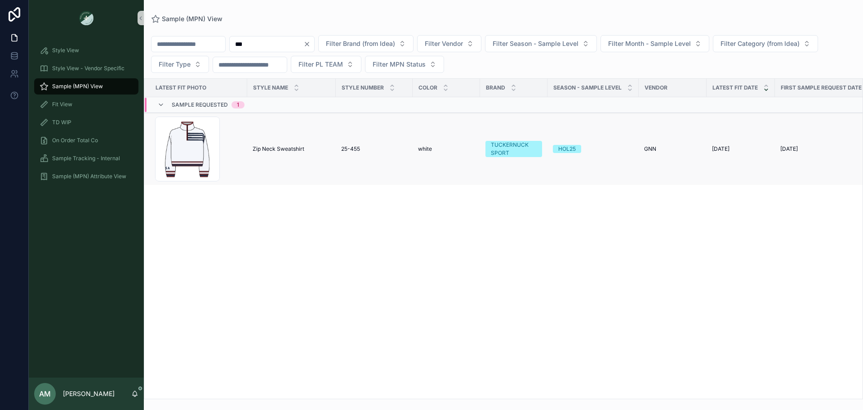
type input "***"
click at [286, 146] on span "Zip Neck Sweatshirt" at bounding box center [279, 148] width 52 height 7
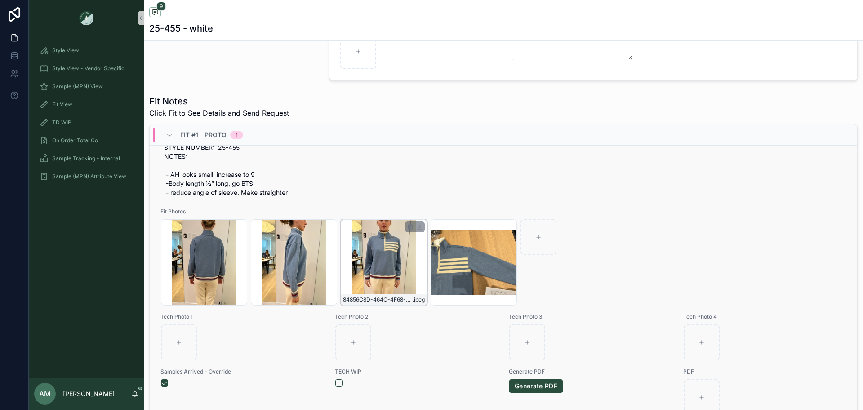
scroll to position [90, 0]
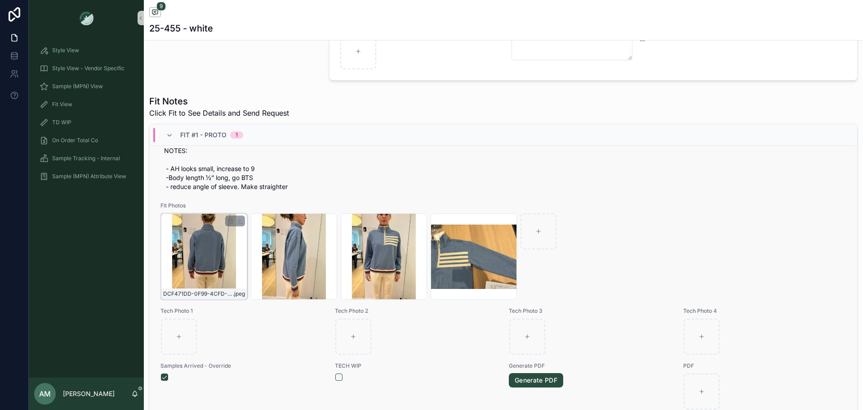
click at [186, 247] on div "DCF471DD-0F99-4CFD-AAE3-8E84F11E77E4_4_5005_c .jpeg" at bounding box center [204, 256] width 86 height 86
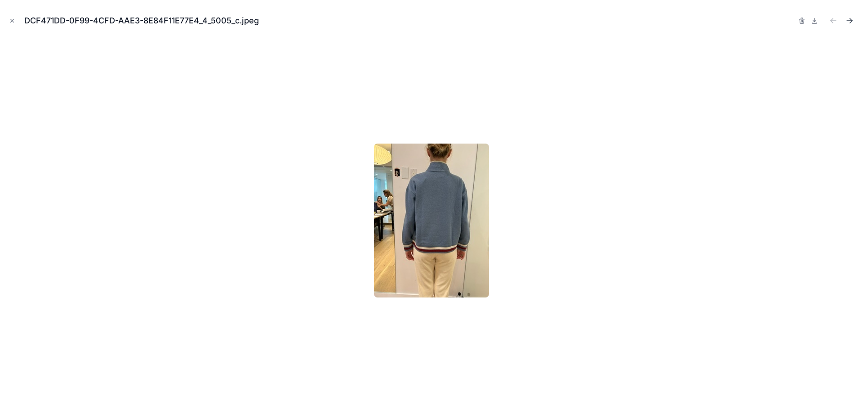
click at [849, 16] on icon "Next file" at bounding box center [849, 20] width 9 height 9
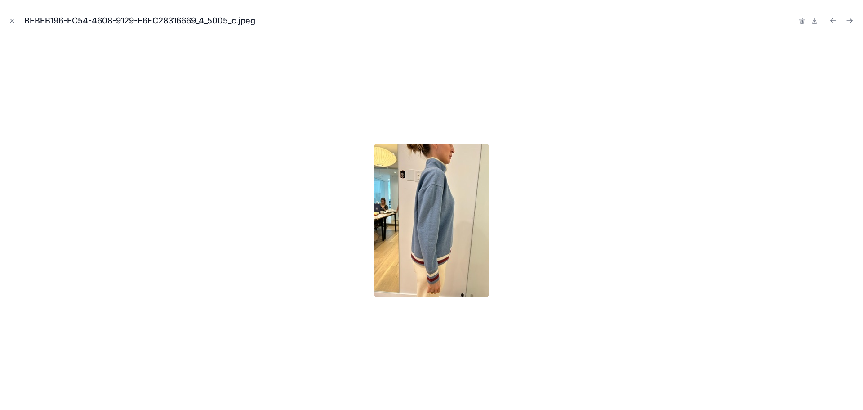
click at [849, 16] on icon "Next file" at bounding box center [849, 20] width 9 height 9
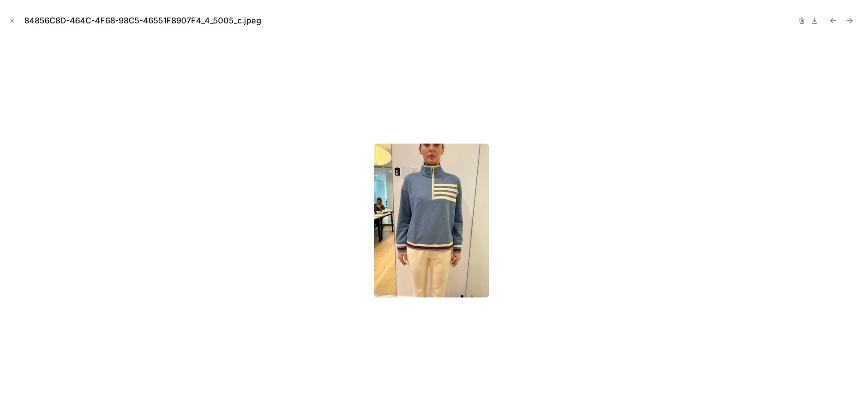
click at [849, 16] on icon "Next file" at bounding box center [849, 20] width 9 height 9
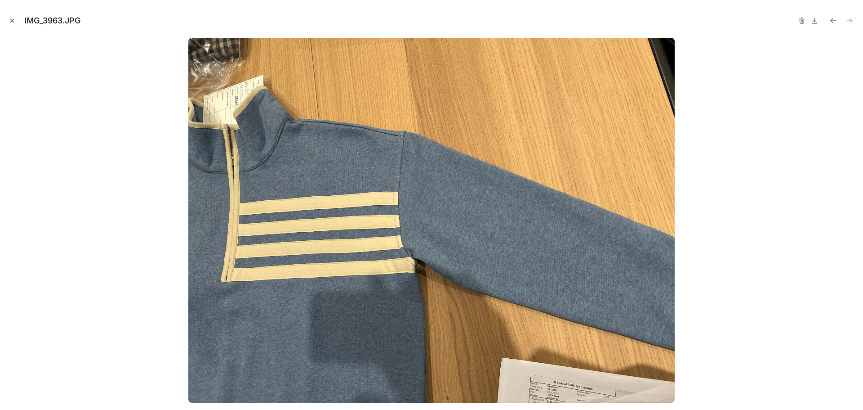
click at [10, 21] on icon "Close modal" at bounding box center [12, 21] width 6 height 6
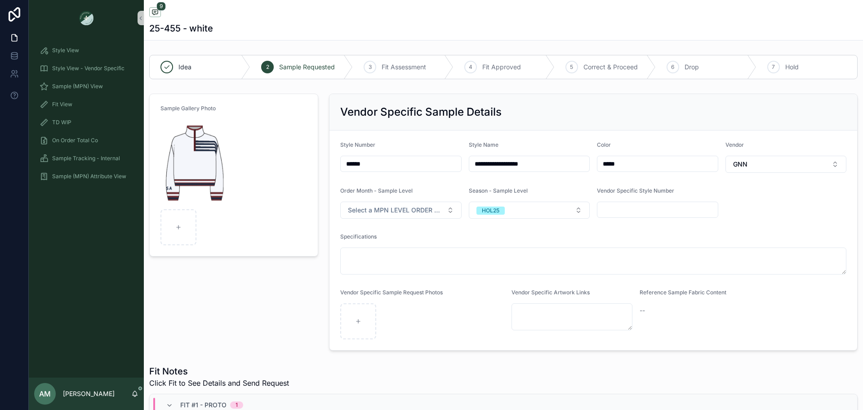
drag, startPoint x: 376, startPoint y: 163, endPoint x: 327, endPoint y: 164, distance: 48.6
click at [329, 164] on div "**********" at bounding box center [593, 222] width 529 height 257
drag, startPoint x: 563, startPoint y: 158, endPoint x: 460, endPoint y: 166, distance: 103.7
click at [460, 166] on form "**********" at bounding box center [594, 239] width 528 height 219
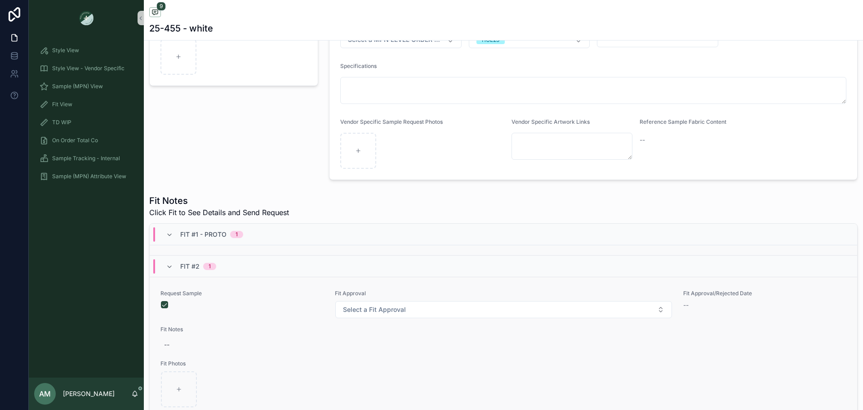
scroll to position [136, 0]
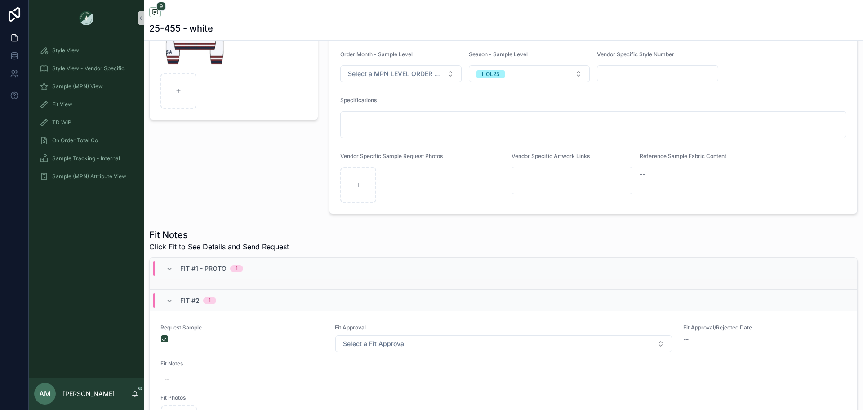
click at [286, 268] on div "Fit #1 - Proto 1" at bounding box center [504, 269] width 708 height 22
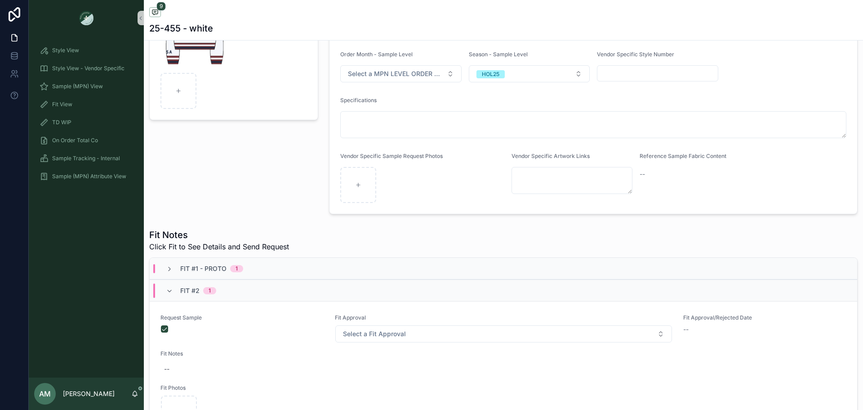
scroll to position [0, 0]
click at [292, 273] on div "Fit #1 - Proto 1" at bounding box center [504, 269] width 708 height 22
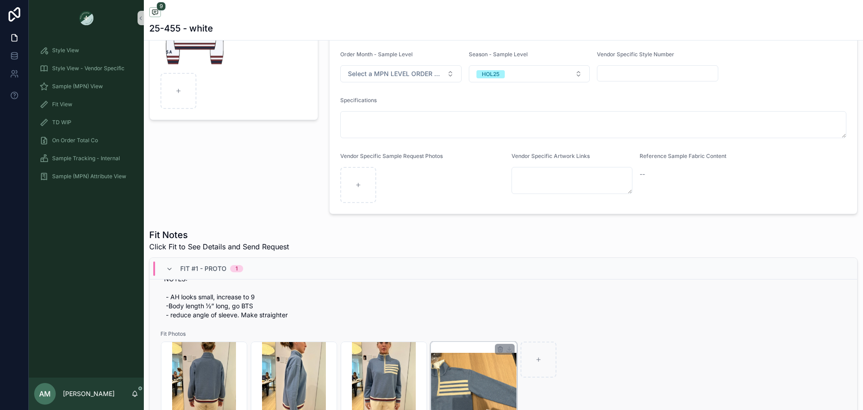
scroll to position [135, 0]
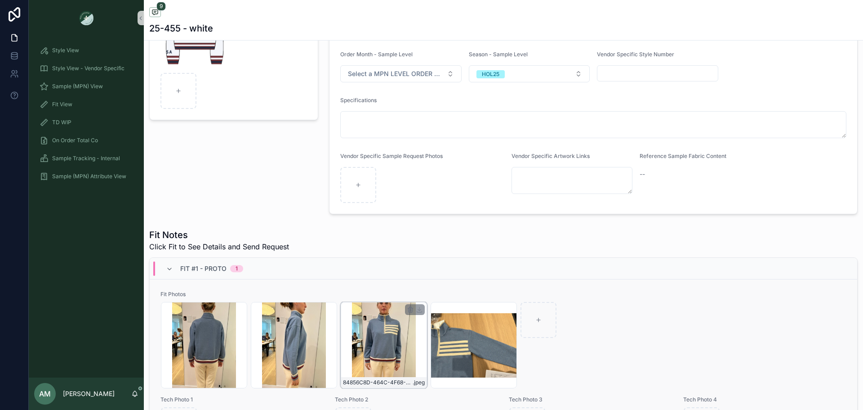
click at [359, 344] on div "84856C8D-464C-4F68-98C5-46551F8907F4_4_5005_c .jpeg" at bounding box center [384, 345] width 86 height 86
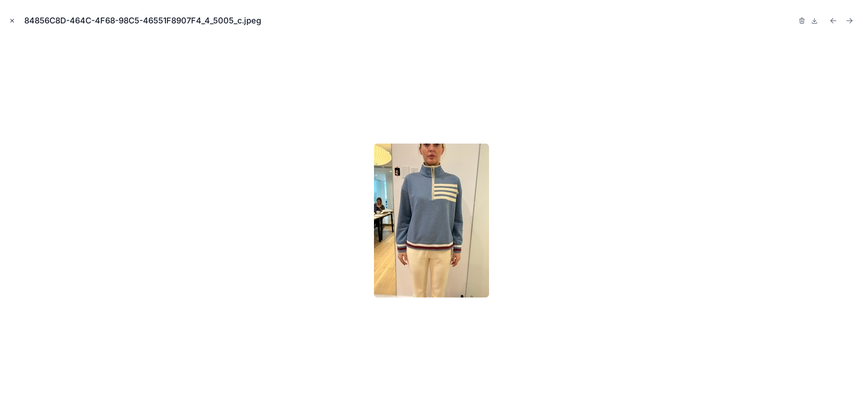
click at [14, 22] on icon "Close modal" at bounding box center [12, 21] width 6 height 6
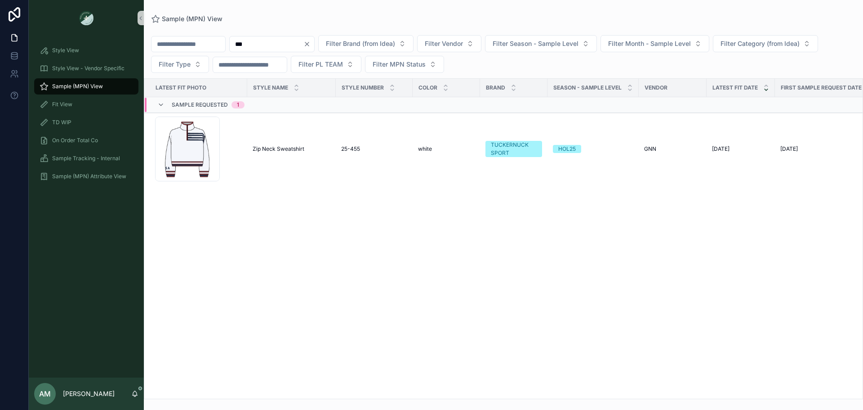
click at [280, 44] on input "***" at bounding box center [267, 44] width 74 height 13
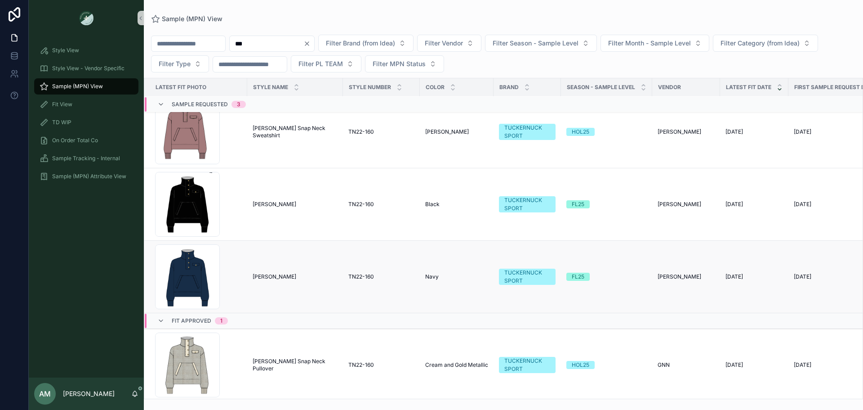
scroll to position [26, 0]
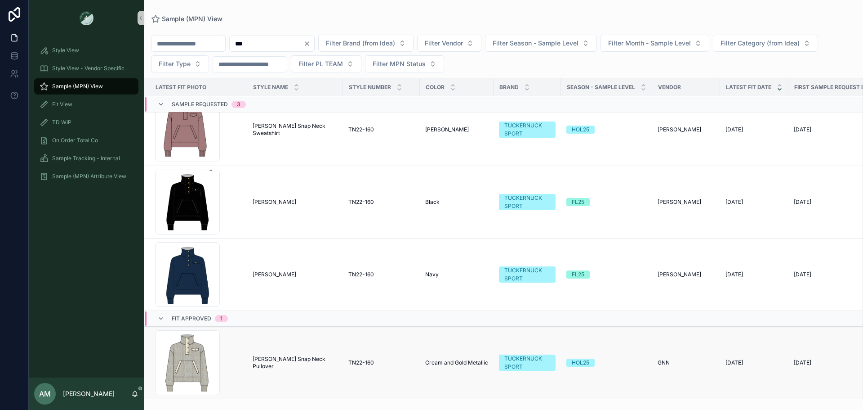
type input "***"
click at [279, 355] on span "Bailey Snap Neck Pullover" at bounding box center [295, 362] width 85 height 14
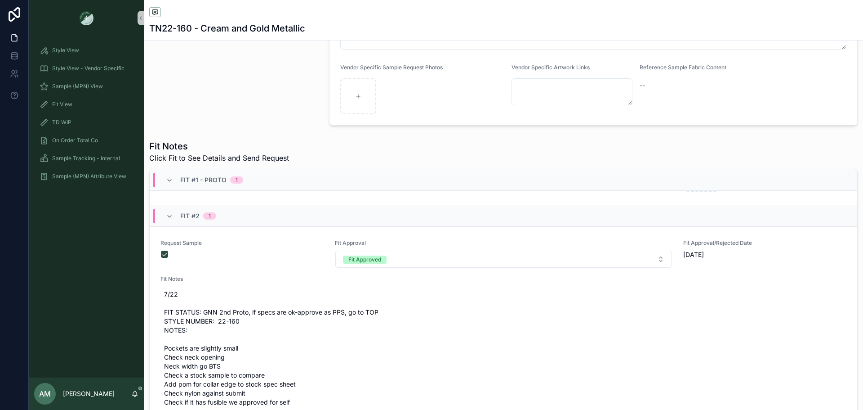
scroll to position [306, 0]
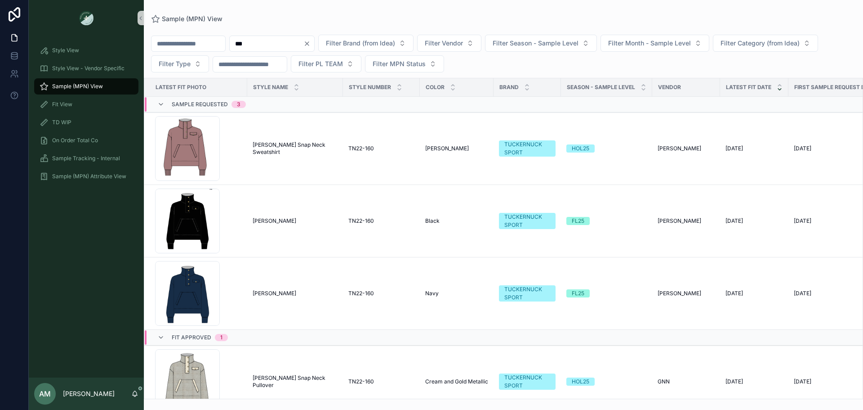
click at [311, 43] on icon "Clear" at bounding box center [306, 43] width 7 height 7
click at [303, 41] on input "scrollable content" at bounding box center [267, 43] width 74 height 13
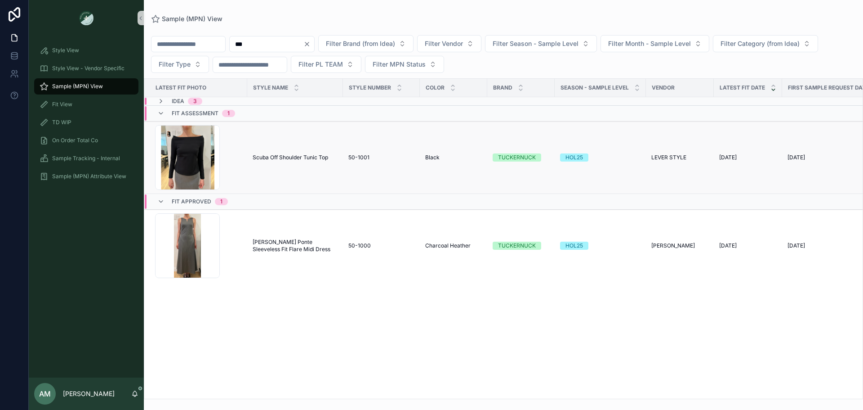
type input "***"
click at [301, 160] on span "Scuba Off Shoulder Tunic Top" at bounding box center [291, 157] width 76 height 7
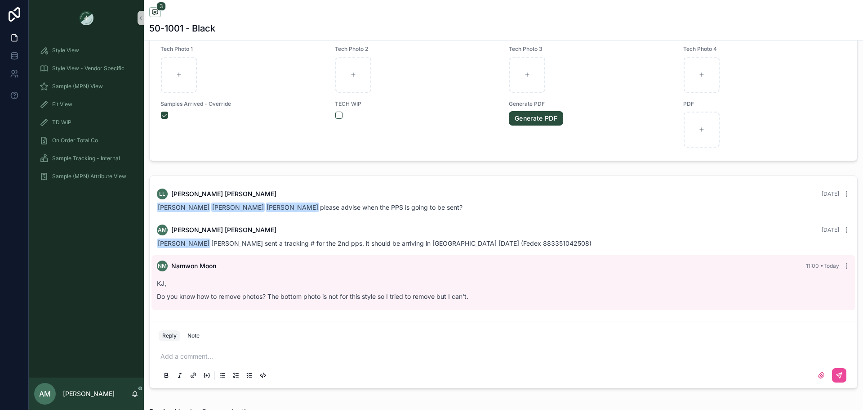
scroll to position [405, 0]
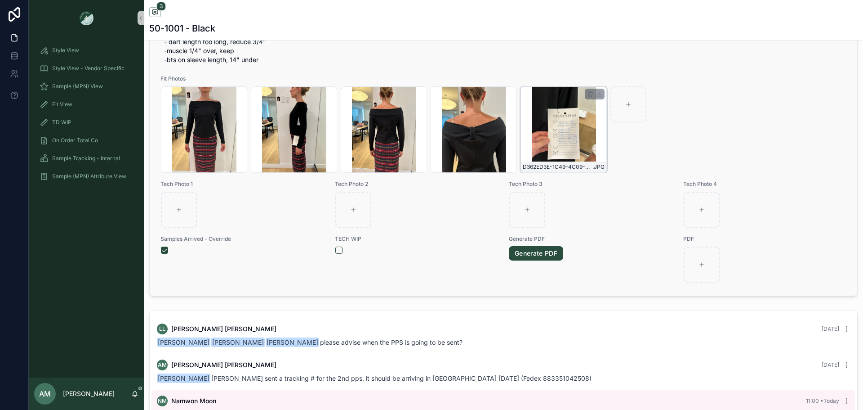
click at [580, 146] on div "D362ED3E-1C49-4C09-A74A-3D100D69BA23 .JPG" at bounding box center [564, 129] width 86 height 86
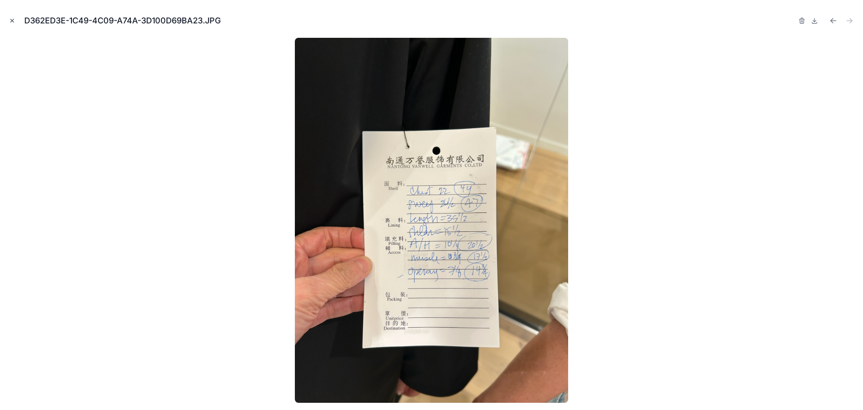
click at [11, 23] on icon "Close modal" at bounding box center [12, 21] width 6 height 6
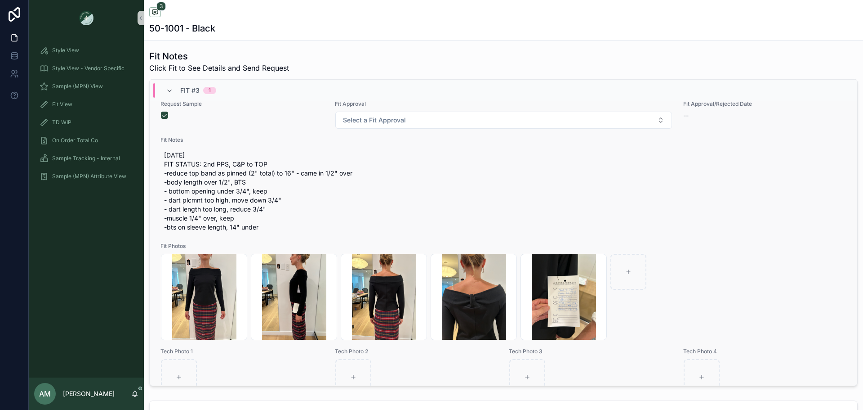
scroll to position [764, 0]
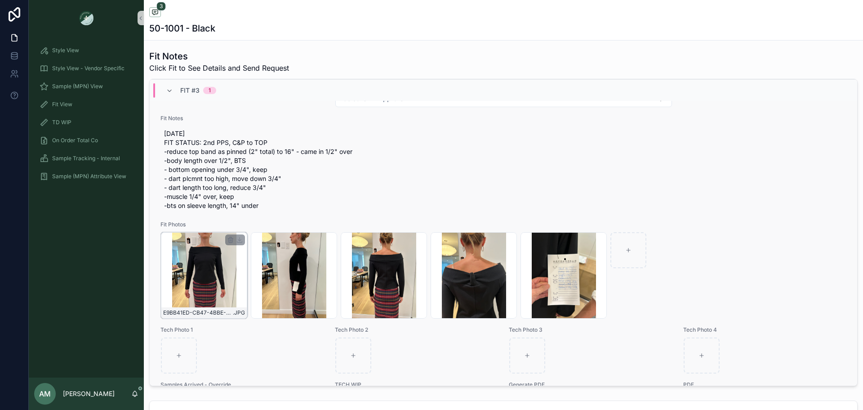
click at [190, 289] on div "E9BB41ED-CB47-4BBE-A630-6B42AE6C039B .JPG" at bounding box center [204, 275] width 86 height 86
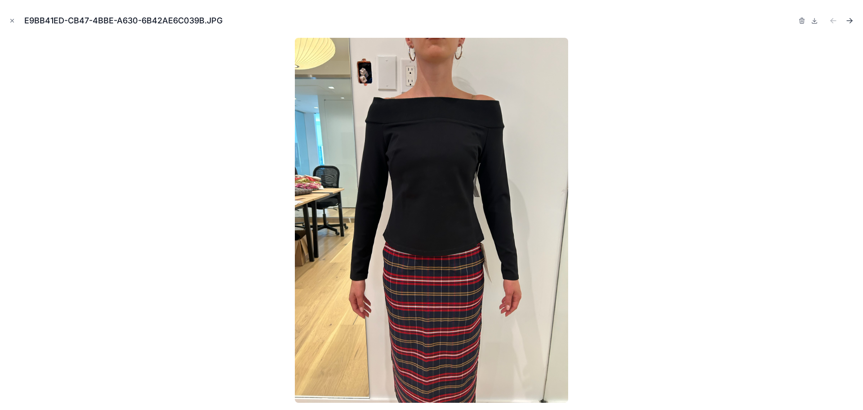
click at [849, 22] on icon "Next file" at bounding box center [849, 20] width 9 height 9
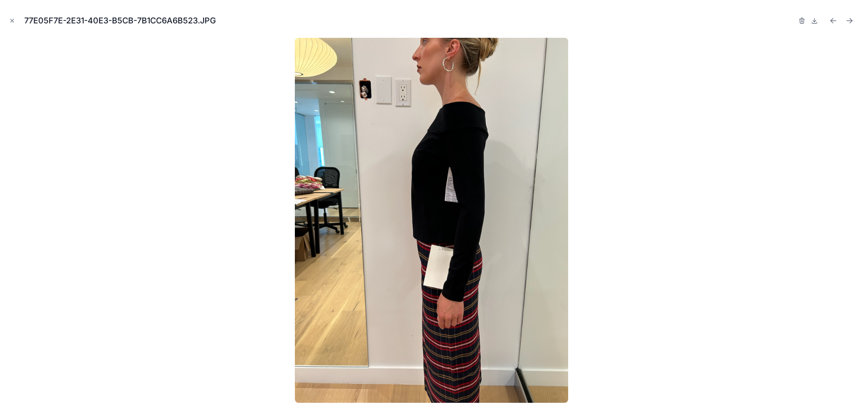
click at [849, 22] on icon "Next file" at bounding box center [849, 20] width 9 height 9
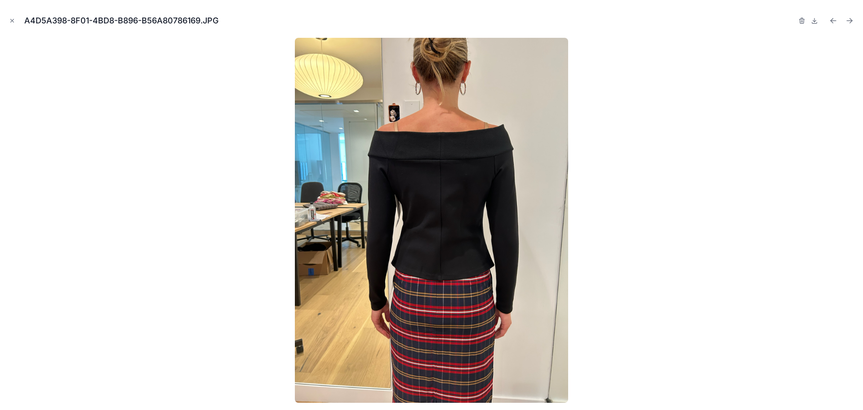
click at [849, 22] on icon "Next file" at bounding box center [849, 20] width 9 height 9
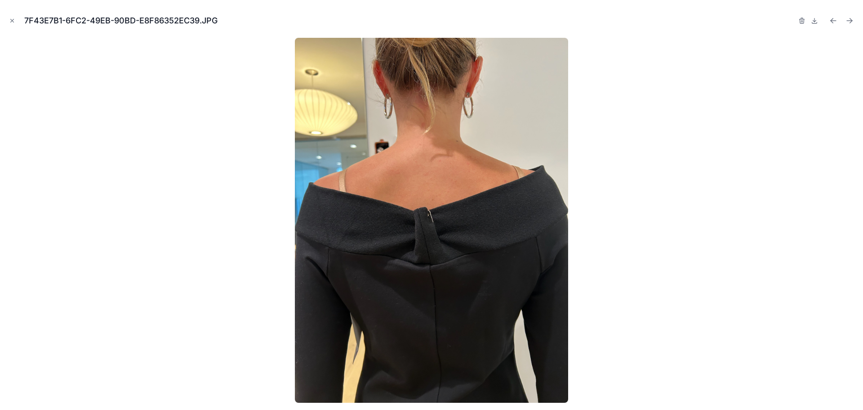
click at [849, 22] on icon "Next file" at bounding box center [849, 20] width 9 height 9
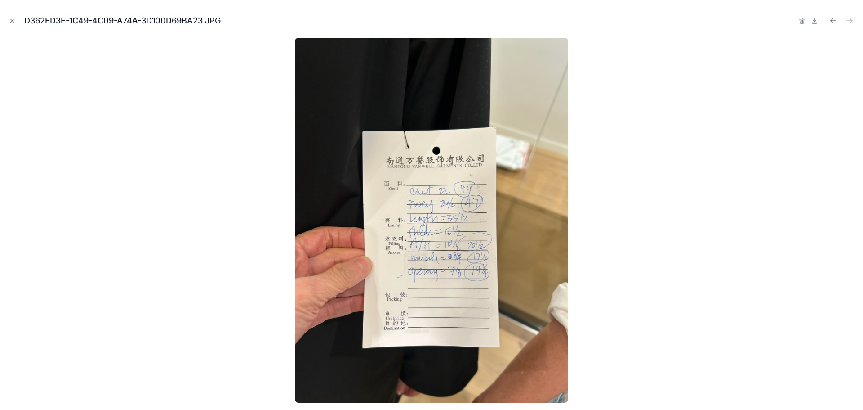
click at [763, 134] on div at bounding box center [431, 220] width 849 height 365
click at [11, 23] on icon "Close modal" at bounding box center [12, 21] width 6 height 6
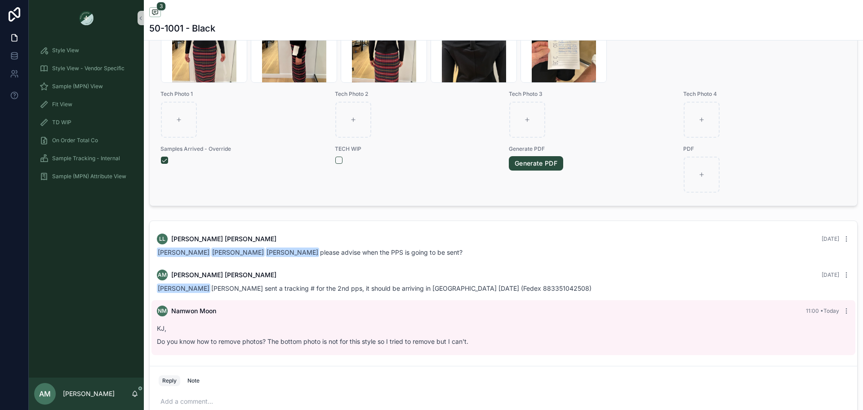
scroll to position [674, 0]
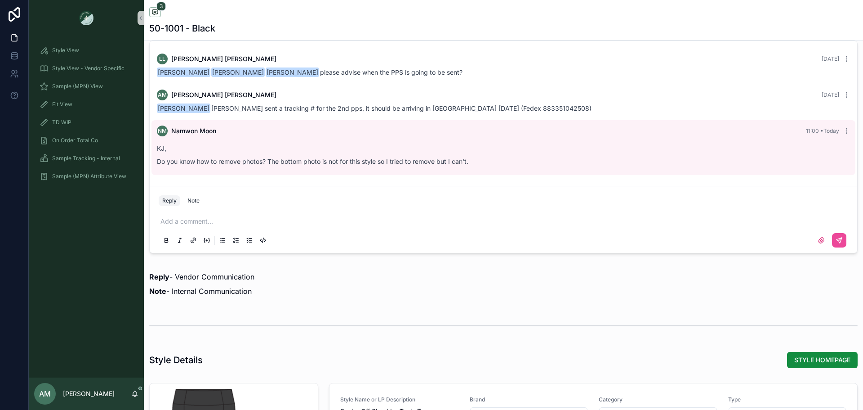
click at [500, 155] on div "KJ, Do you know how to remove photos? The bottom photo is not for this style so…" at bounding box center [503, 154] width 693 height 22
click at [184, 201] on button "Note" at bounding box center [193, 200] width 19 height 11
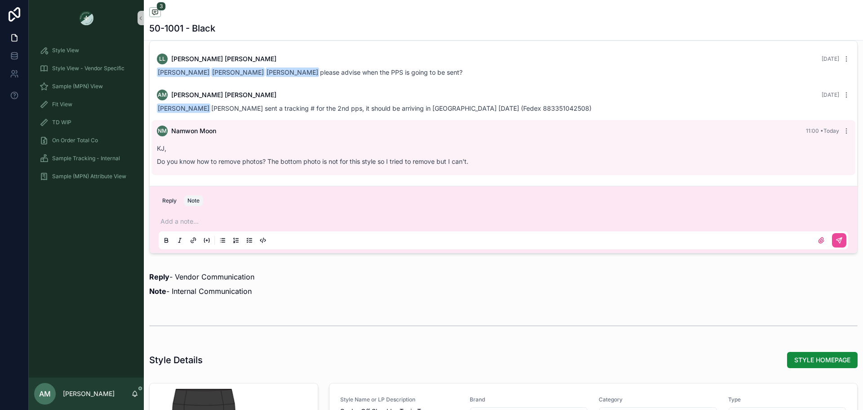
click at [222, 221] on p "scrollable content" at bounding box center [506, 221] width 690 height 9
click at [229, 208] on span "namwon@tnuck.com" at bounding box center [230, 205] width 108 height 9
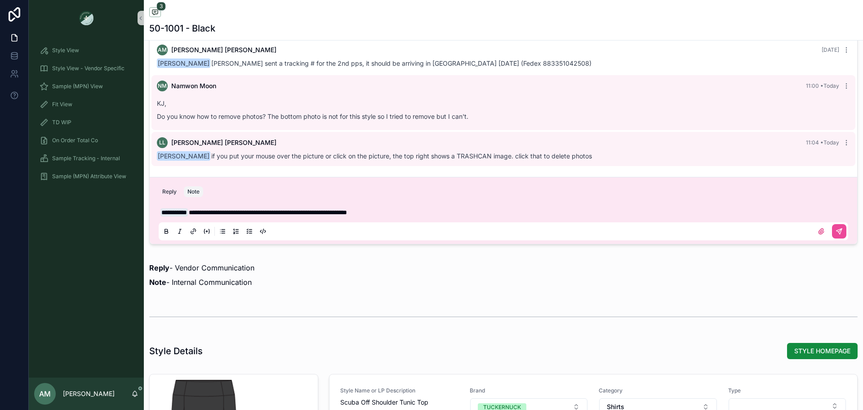
scroll to position [755, 0]
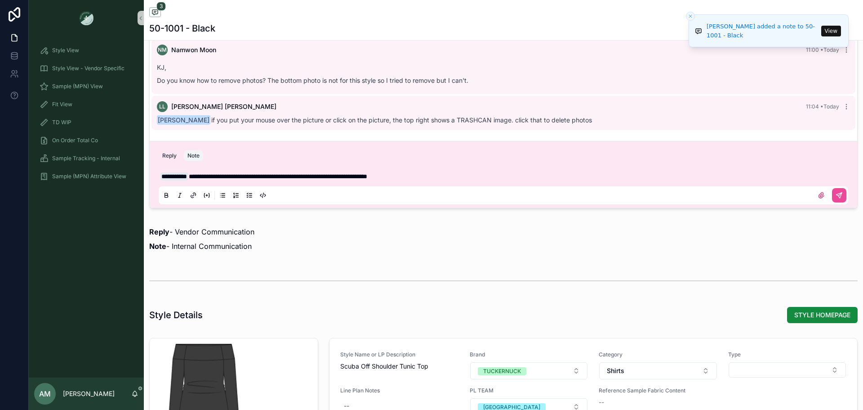
click at [829, 34] on button "View" at bounding box center [831, 31] width 20 height 11
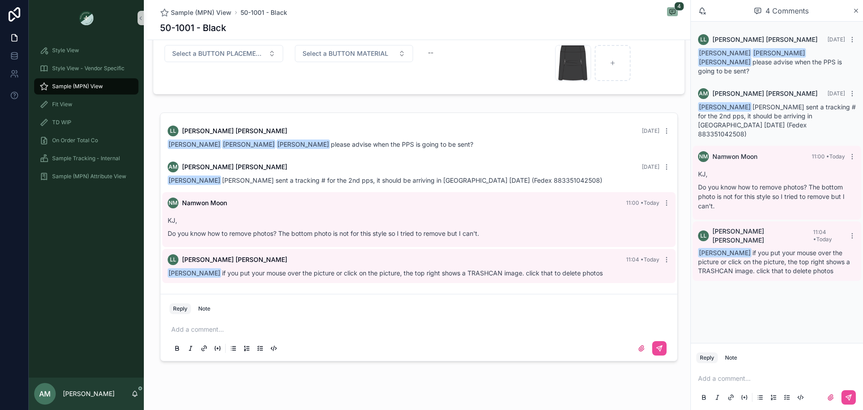
scroll to position [890, 0]
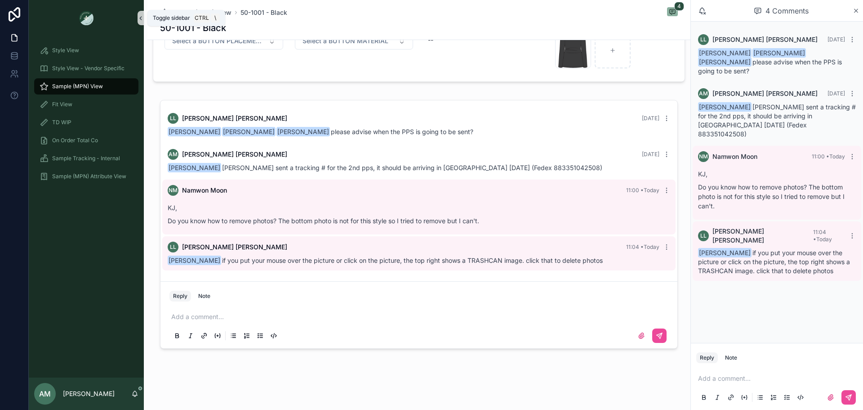
click at [139, 19] on icon "scrollable content" at bounding box center [141, 18] width 6 height 7
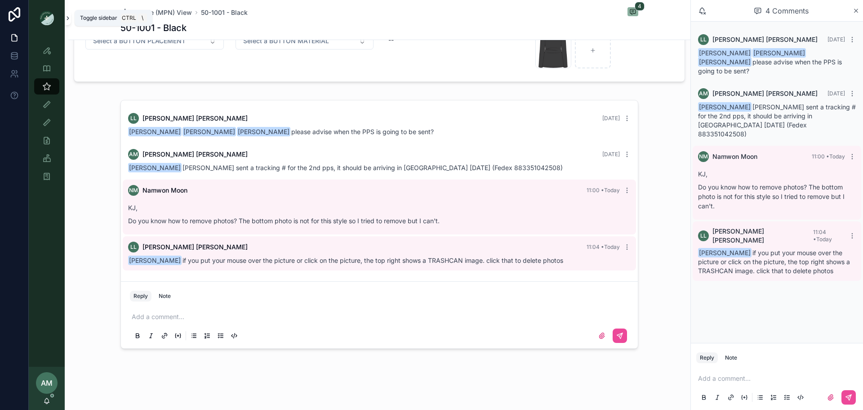
click at [67, 22] on button "scrollable content" at bounding box center [68, 18] width 6 height 14
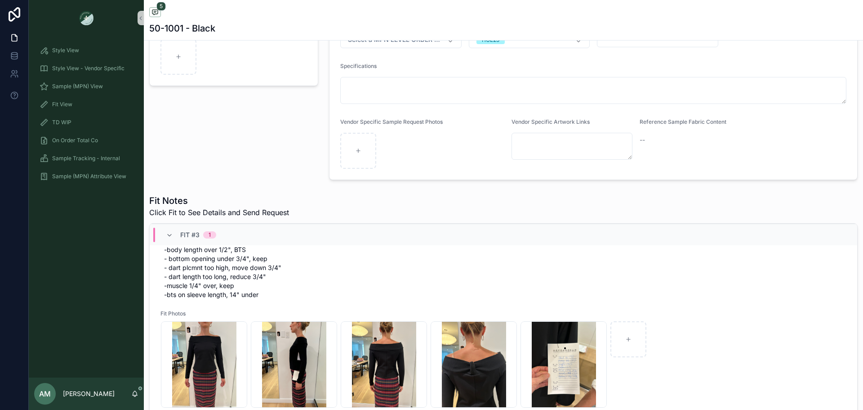
scroll to position [820, 0]
